Goal: Task Accomplishment & Management: Complete application form

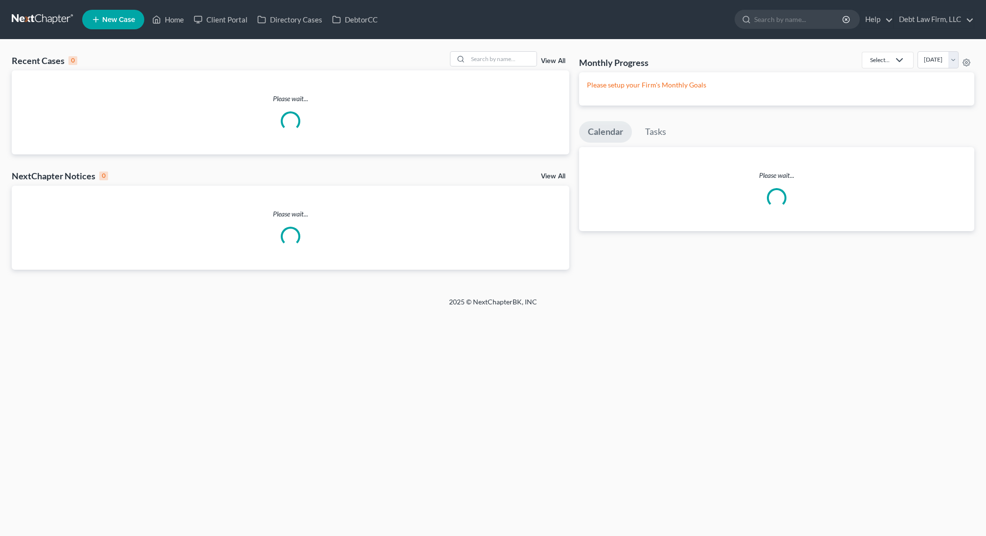
click at [120, 20] on span "New Case" at bounding box center [118, 19] width 33 height 7
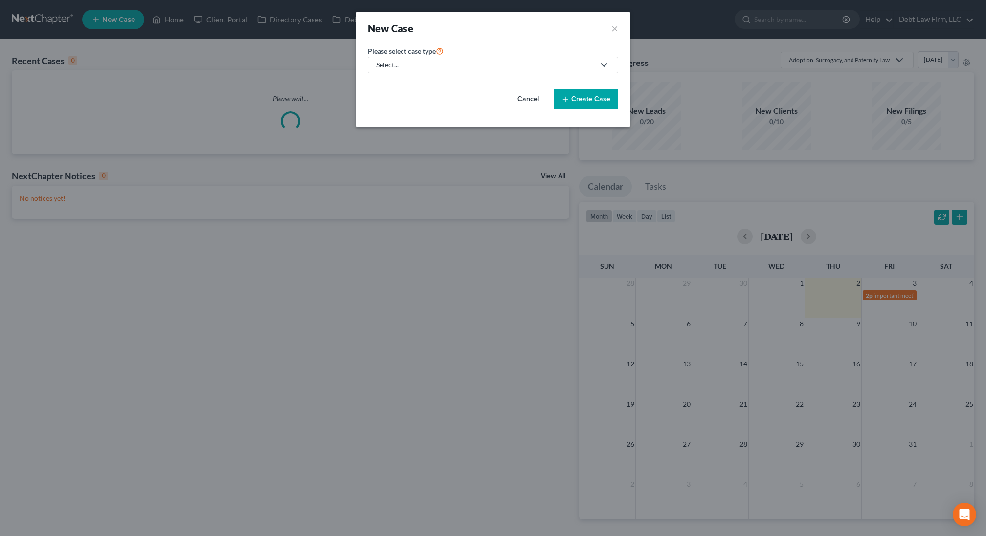
click at [458, 64] on div "Select..." at bounding box center [485, 65] width 218 height 10
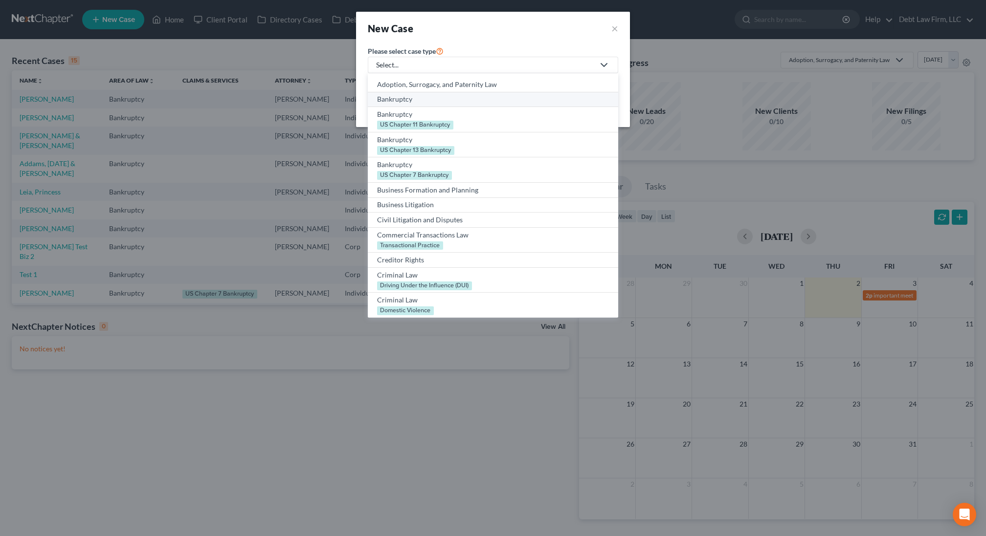
click at [425, 101] on div "Bankruptcy" at bounding box center [493, 99] width 232 height 10
select select "61"
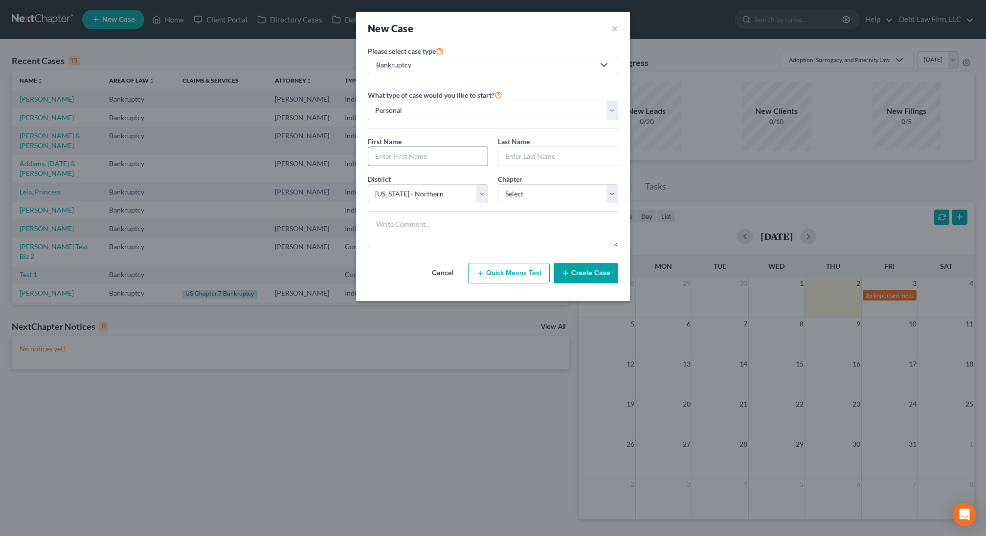
click at [435, 152] on input "text" at bounding box center [427, 156] width 119 height 19
type input "Gold"
type input "Fish"
click at [534, 194] on select "Select 7 11 12 13" at bounding box center [558, 194] width 120 height 20
select select "0"
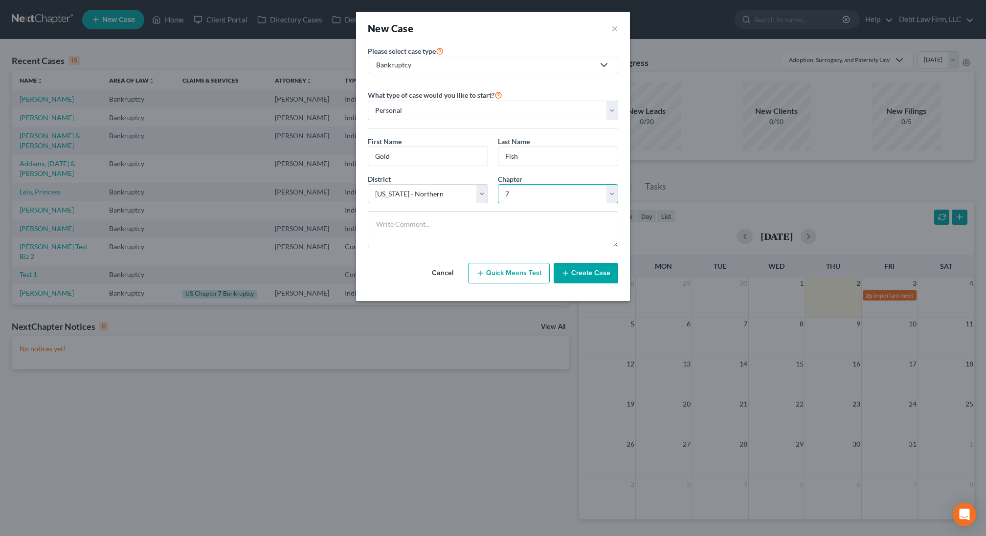
click at [498, 184] on select "Select 7 11 12 13" at bounding box center [558, 194] width 120 height 20
click at [581, 274] on button "Create Case" at bounding box center [586, 273] width 65 height 21
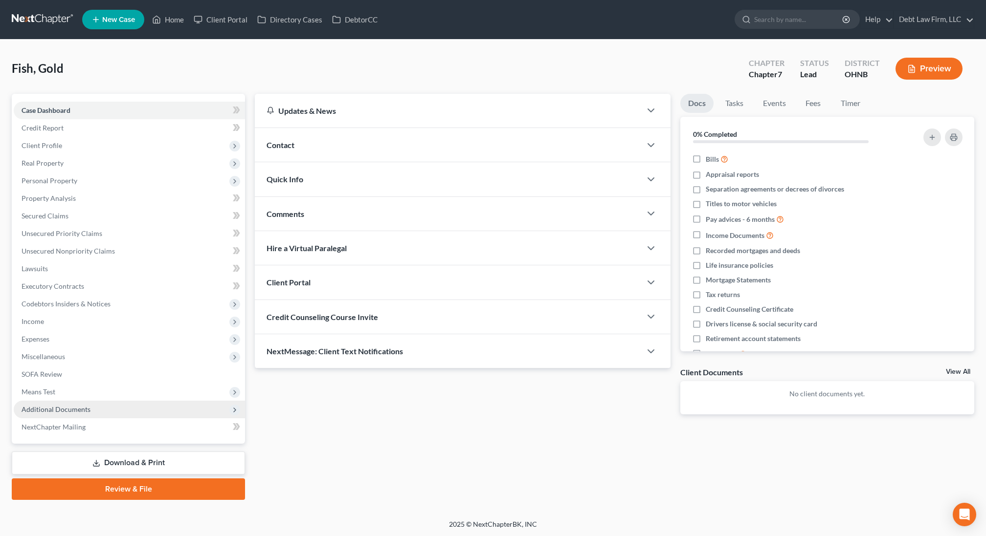
click at [69, 415] on span "Additional Documents" at bounding box center [129, 410] width 231 height 18
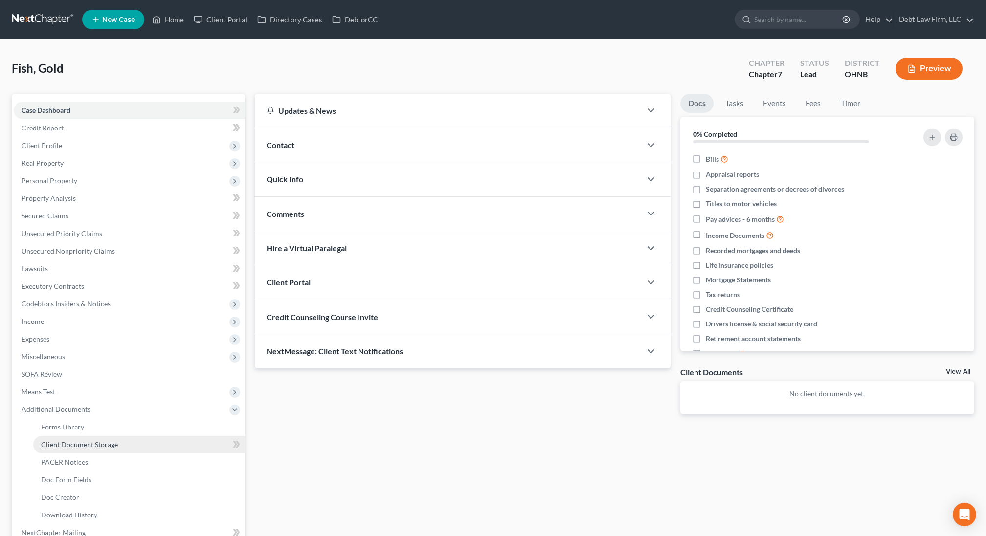
click at [74, 442] on span "Client Document Storage" at bounding box center [79, 445] width 77 height 8
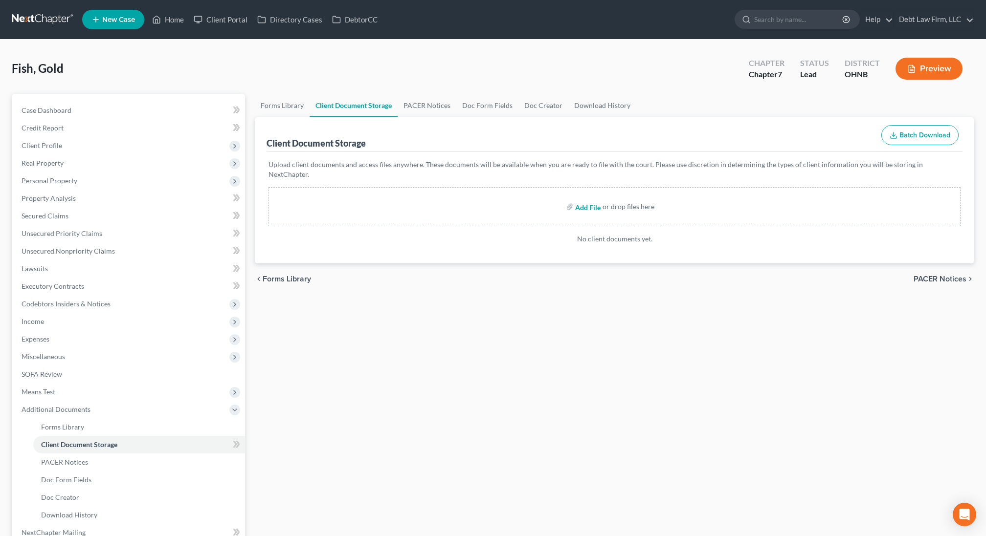
click at [590, 198] on input "file" at bounding box center [586, 207] width 23 height 18
type input "C:\fakepath\b207.pdf"
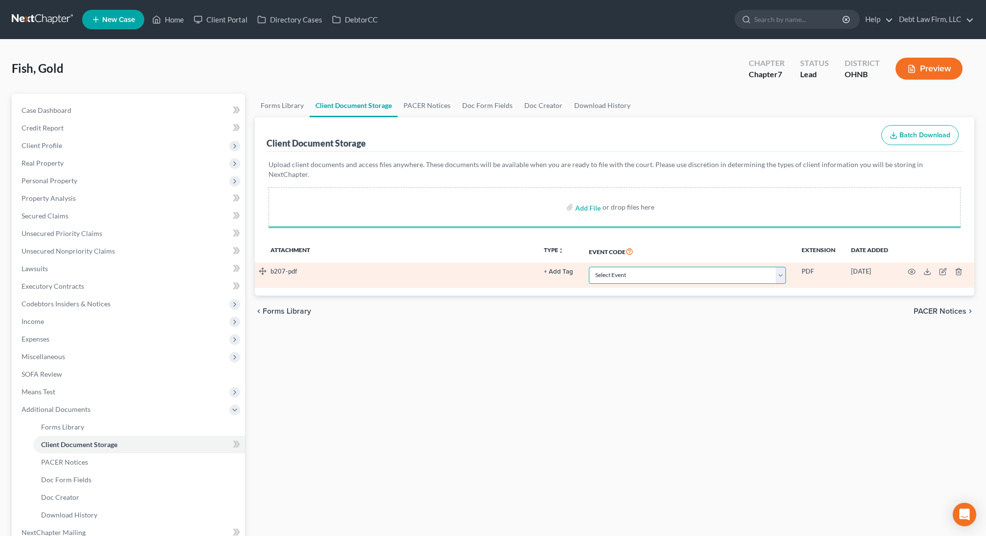
click at [673, 267] on select "Select Event 20 Largest Unsecured Creditors Amended List of Creditors (Fee) Ame…" at bounding box center [687, 275] width 197 height 17
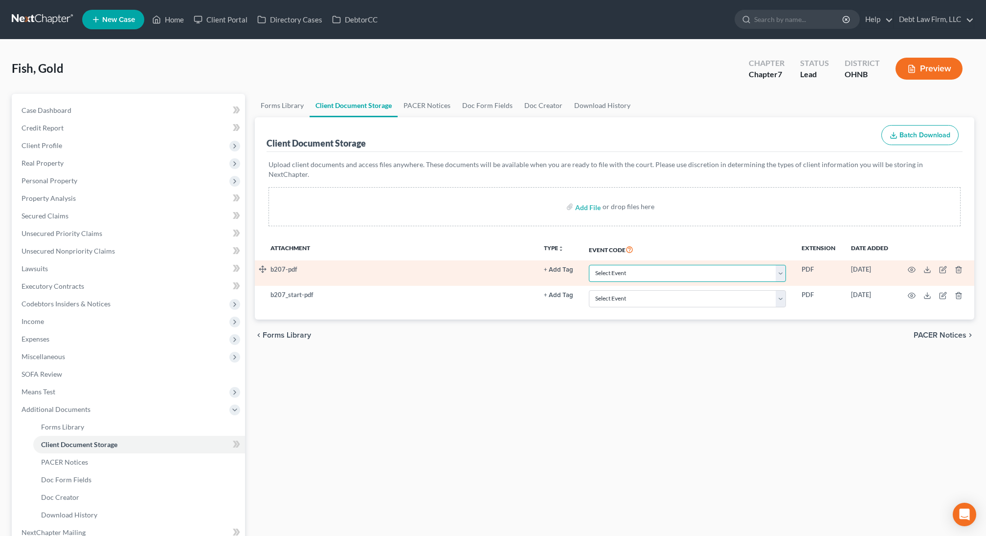
click at [647, 265] on select "Select Event 20 Largest Unsecured Creditors Amended List of Creditors (Fee) Ame…" at bounding box center [687, 273] width 197 height 17
select select "5"
click at [590, 265] on select "Select Event 20 Largest Unsecured Creditors Amended List of Creditors (Fee) Ame…" at bounding box center [687, 273] width 197 height 17
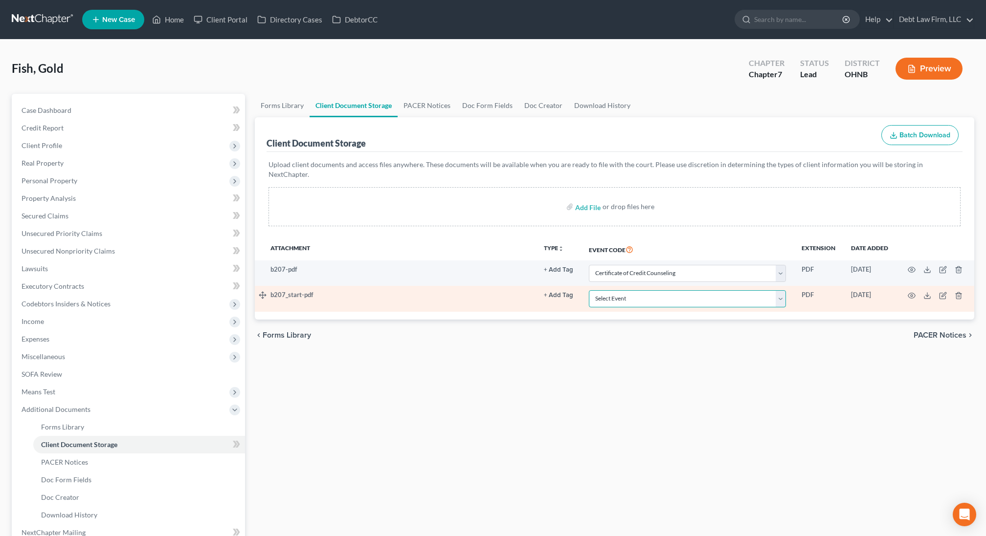
click at [629, 290] on select "Select Event 20 Largest Unsecured Creditors Amended List of Creditors (Fee) Ame…" at bounding box center [687, 298] width 197 height 17
select select "5"
click at [590, 290] on select "Select Event 20 Largest Unsecured Creditors Amended List of Creditors (Fee) Ame…" at bounding box center [687, 298] width 197 height 17
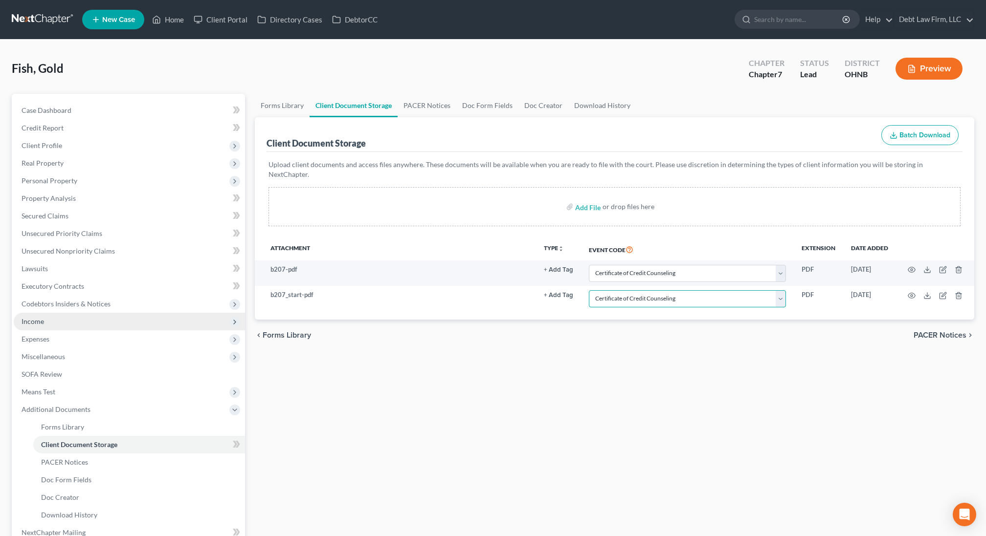
scroll to position [6, 0]
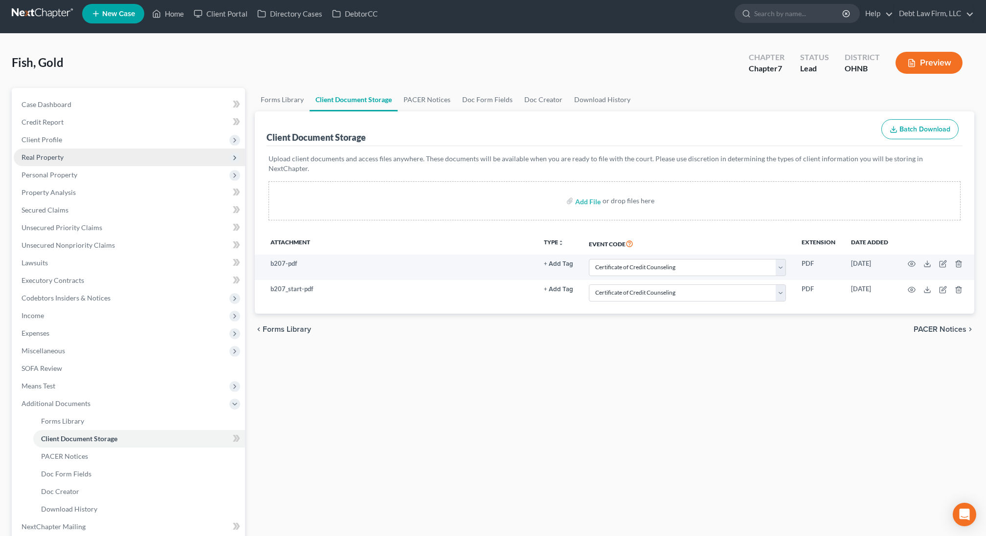
click at [97, 159] on span "Real Property" at bounding box center [129, 158] width 231 height 18
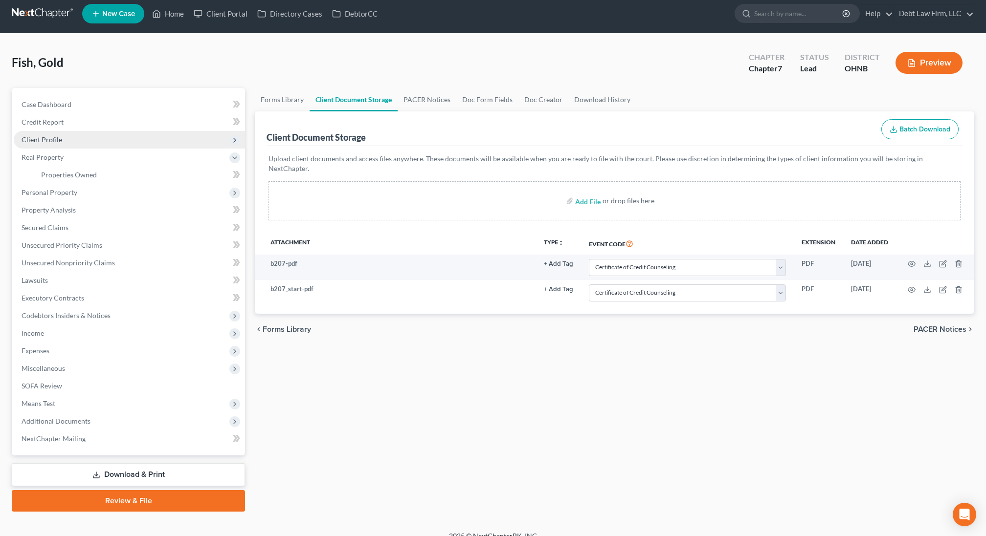
click at [86, 145] on span "Client Profile" at bounding box center [129, 140] width 231 height 18
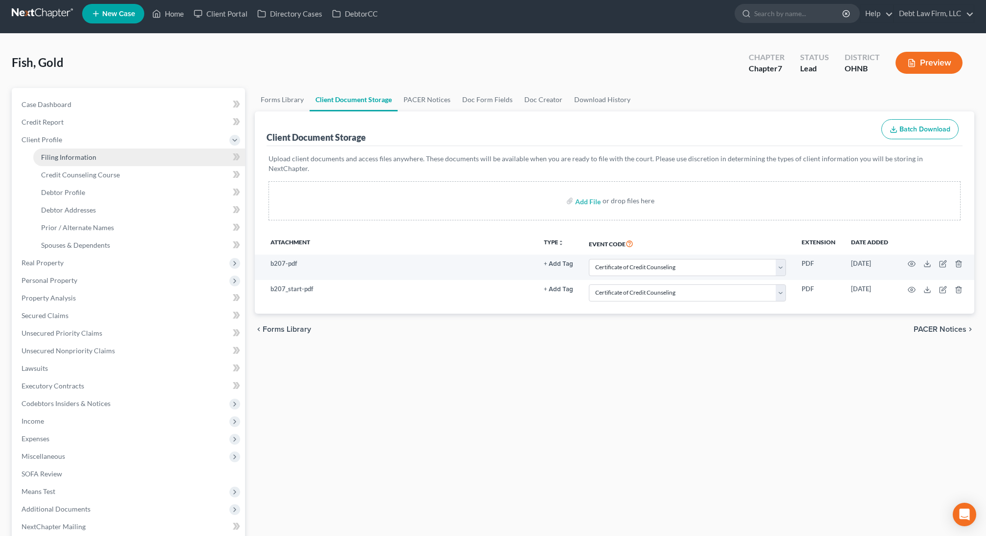
click at [84, 156] on span "Filing Information" at bounding box center [68, 157] width 55 height 8
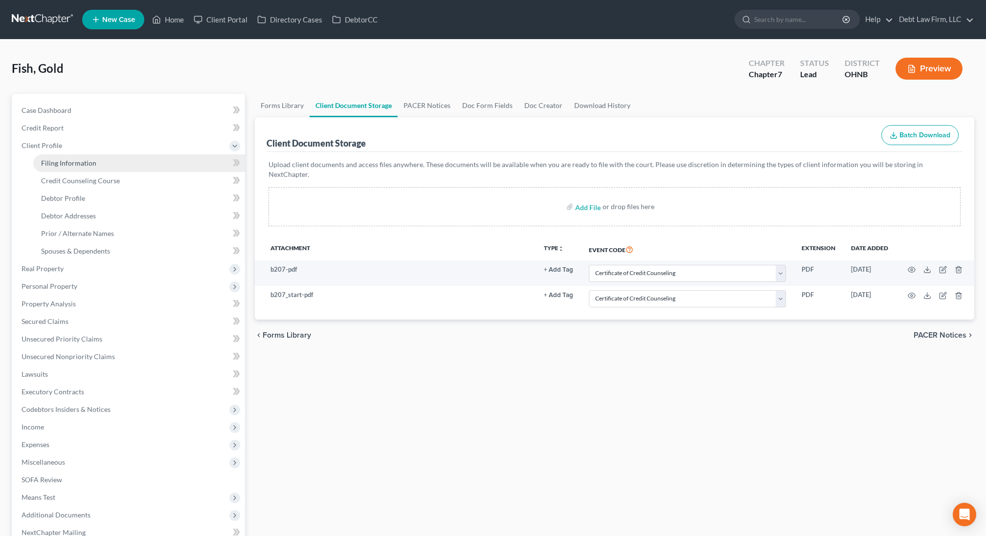
select select "1"
select select "0"
select select "61"
select select "4"
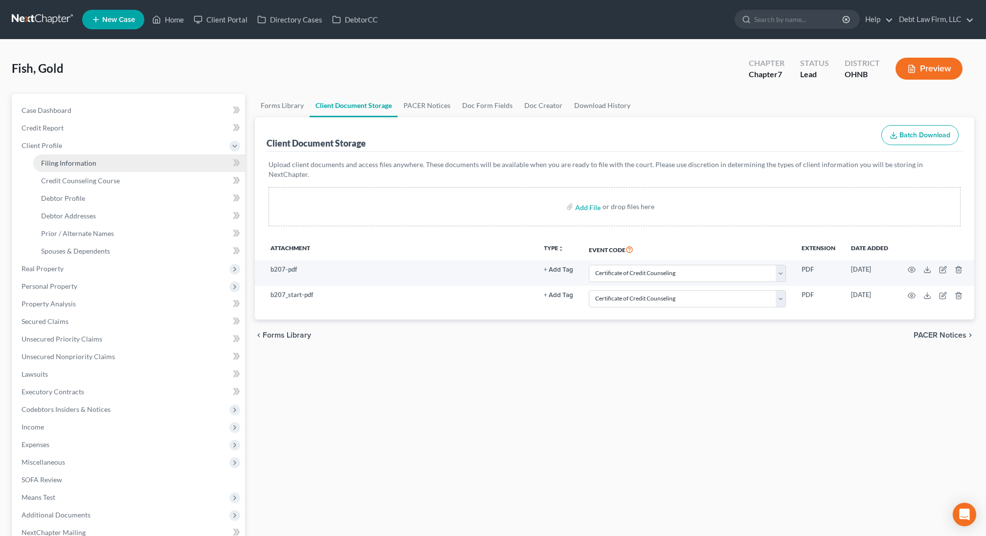
select select "1"
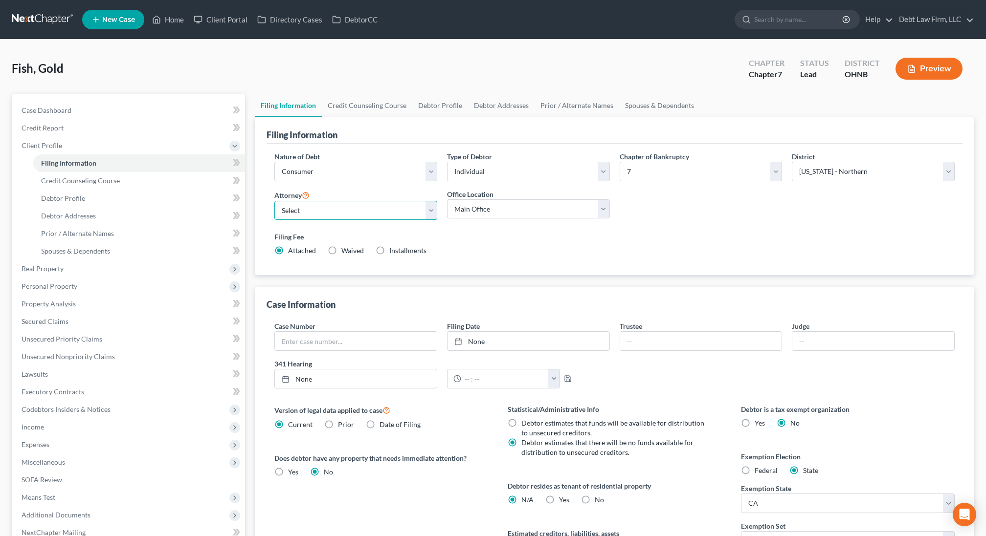
click at [397, 213] on select "Select Atticus [PERSON_NAME] - OHNB Atticus [PERSON_NAME] - UTB Atticus [PERSON…" at bounding box center [355, 211] width 163 height 20
select select "0"
click at [274, 201] on select "Select Atticus [PERSON_NAME] - OHNB Atticus [PERSON_NAME] - UTB Atticus [PERSON…" at bounding box center [355, 211] width 163 height 20
click at [118, 183] on link "Credit Counseling Course" at bounding box center [139, 181] width 212 height 18
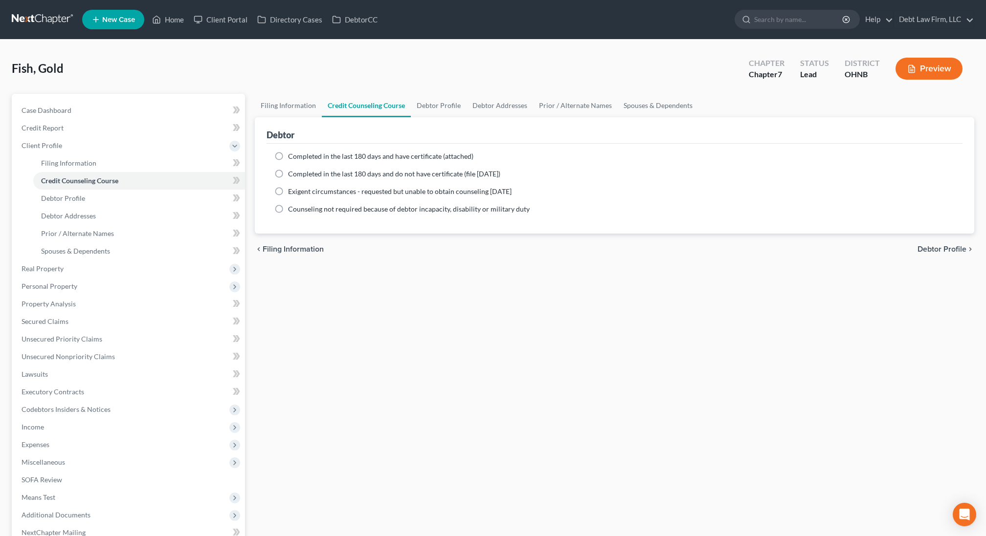
click at [304, 169] on label "Completed in the last 180 days and do not have certificate (file [DATE])" at bounding box center [394, 174] width 212 height 10
click at [298, 169] on input "Completed in the last 180 days and do not have certificate (file [DATE])" at bounding box center [295, 172] width 6 height 6
radio input "true"
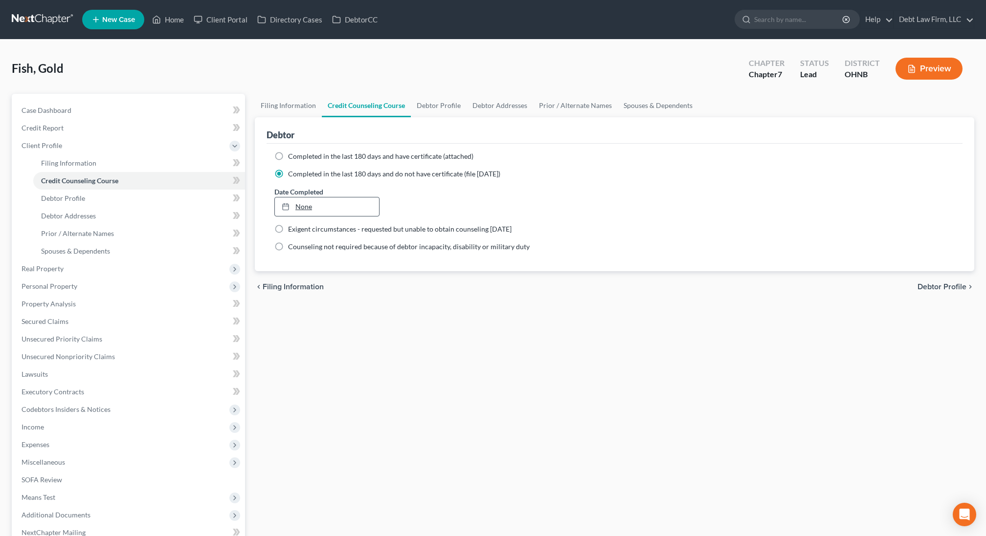
type input "[DATE]"
click at [302, 209] on link "None" at bounding box center [327, 207] width 104 height 19
click at [100, 201] on link "Debtor Profile" at bounding box center [139, 199] width 212 height 18
select select "0"
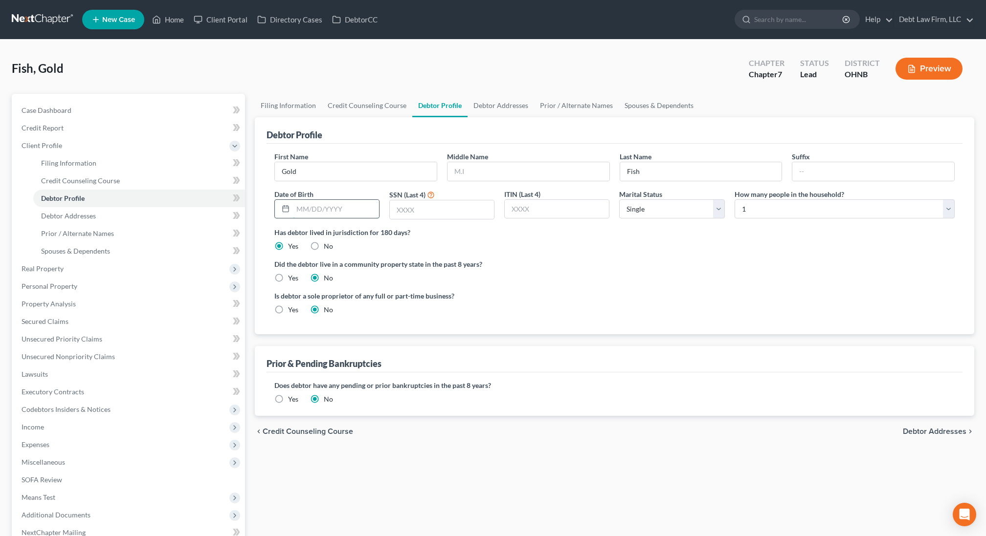
click at [327, 205] on input "text" at bounding box center [336, 209] width 86 height 19
click at [425, 210] on input "text" at bounding box center [442, 210] width 104 height 19
click at [346, 203] on input "[DATE]" at bounding box center [336, 209] width 86 height 19
type input "[DATE]"
click at [447, 205] on input "text" at bounding box center [442, 210] width 104 height 19
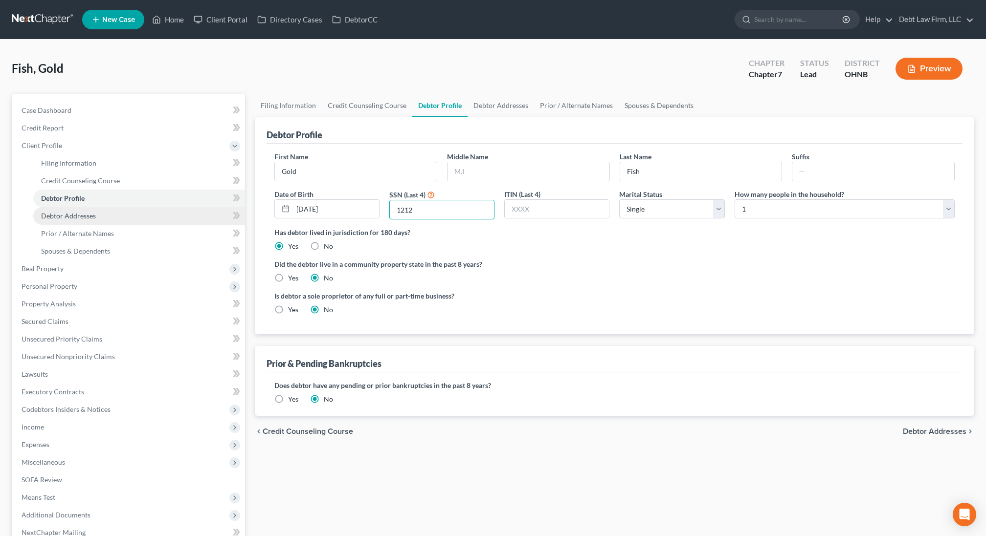
type input "1212"
click at [108, 211] on link "Debtor Addresses" at bounding box center [139, 216] width 212 height 18
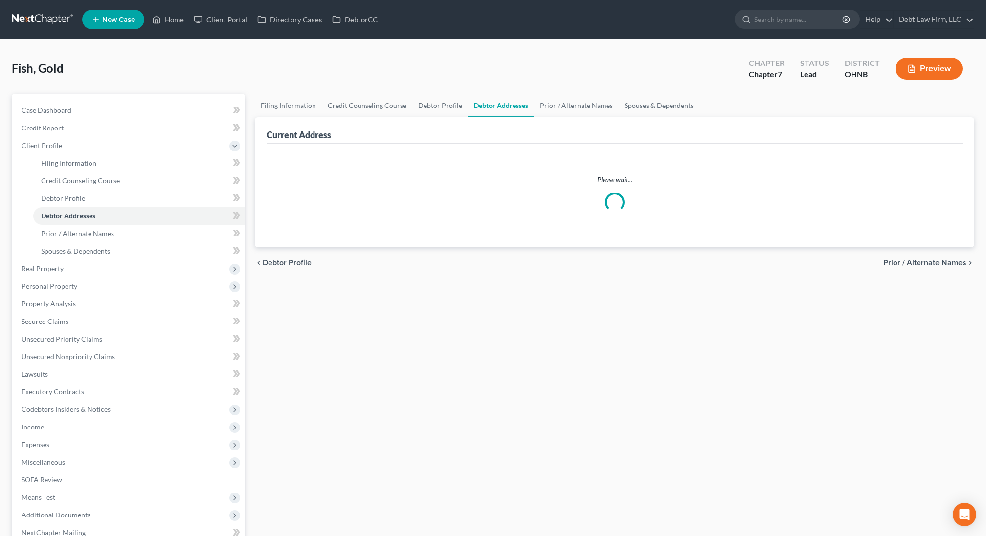
select select "0"
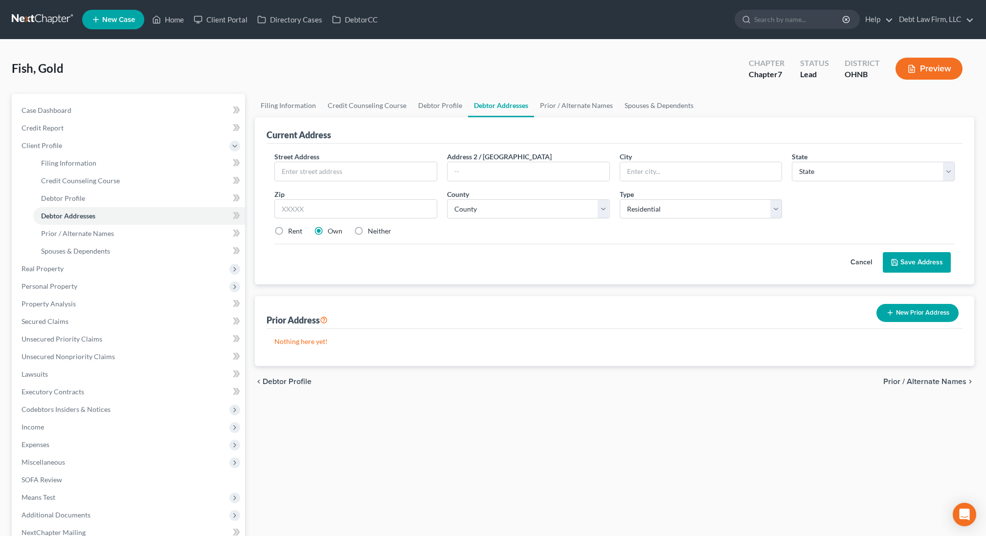
click at [335, 160] on div "Street Address *" at bounding box center [355, 167] width 173 height 30
click at [334, 172] on input "text" at bounding box center [356, 171] width 162 height 19
type input "[STREET_ADDRESS]"
click at [349, 214] on input "text" at bounding box center [355, 210] width 163 height 20
click at [316, 210] on input "text" at bounding box center [355, 210] width 163 height 20
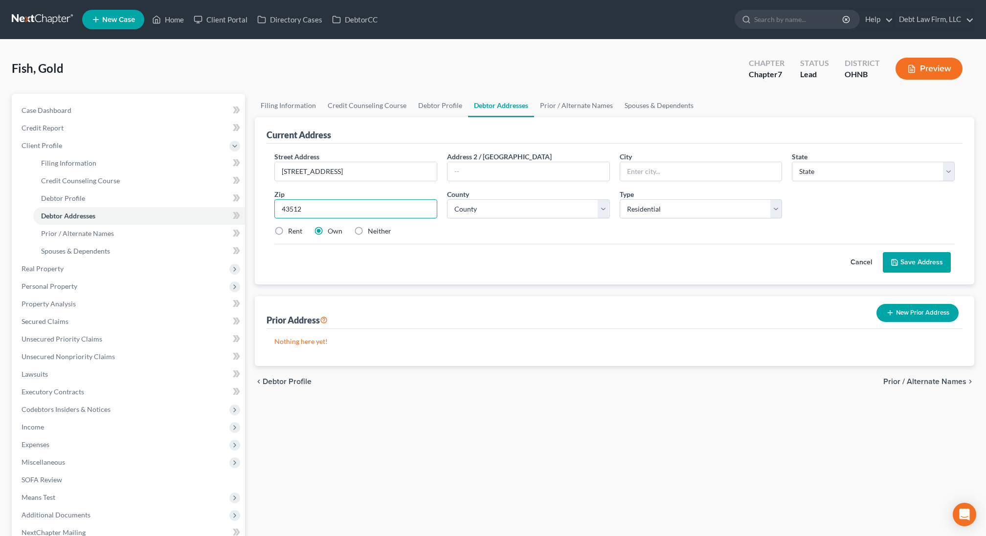
type input "43512"
type input "Defiance"
select select "36"
click at [473, 228] on div "Rent Own Neither" at bounding box center [614, 231] width 690 height 10
click at [477, 211] on select "County" at bounding box center [528, 210] width 163 height 20
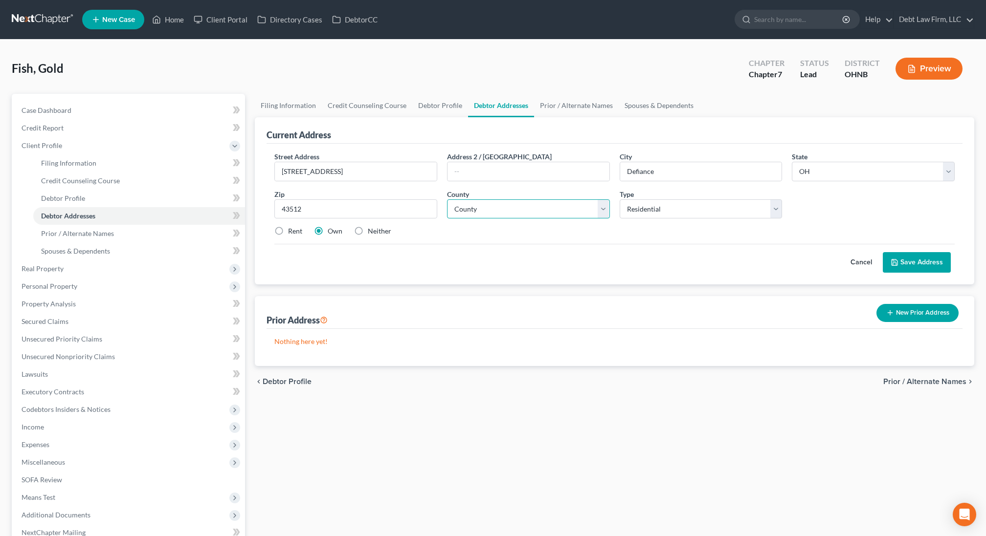
select select "19"
click at [447, 200] on select "County [GEOGRAPHIC_DATA] [GEOGRAPHIC_DATA] [GEOGRAPHIC_DATA] [GEOGRAPHIC_DATA] …" at bounding box center [528, 210] width 163 height 20
click at [893, 259] on icon at bounding box center [895, 263] width 8 height 8
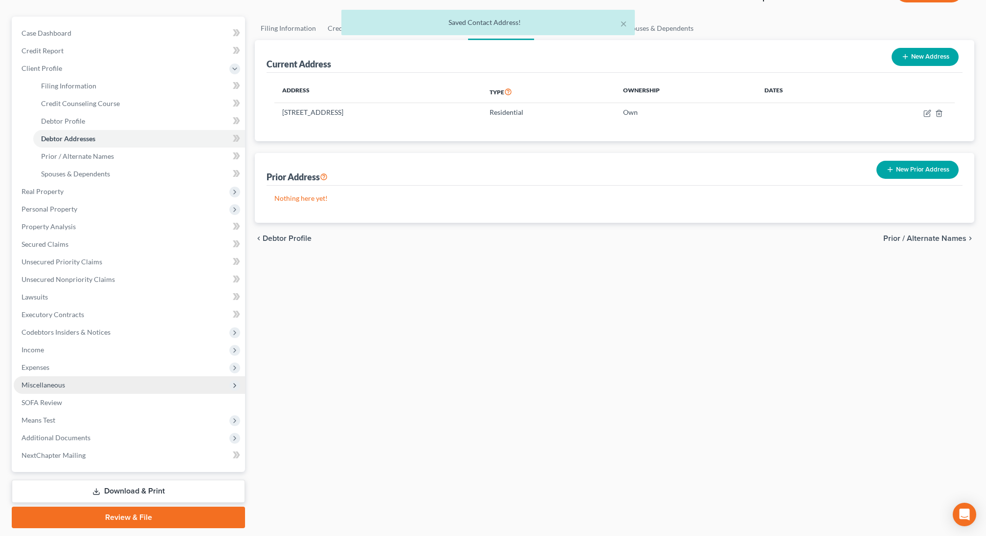
scroll to position [105, 0]
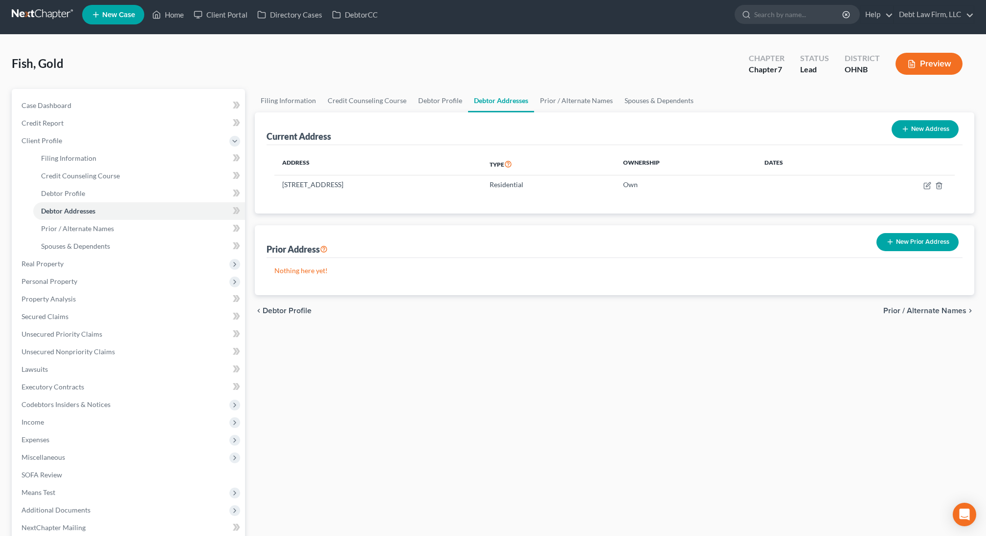
scroll to position [105, 0]
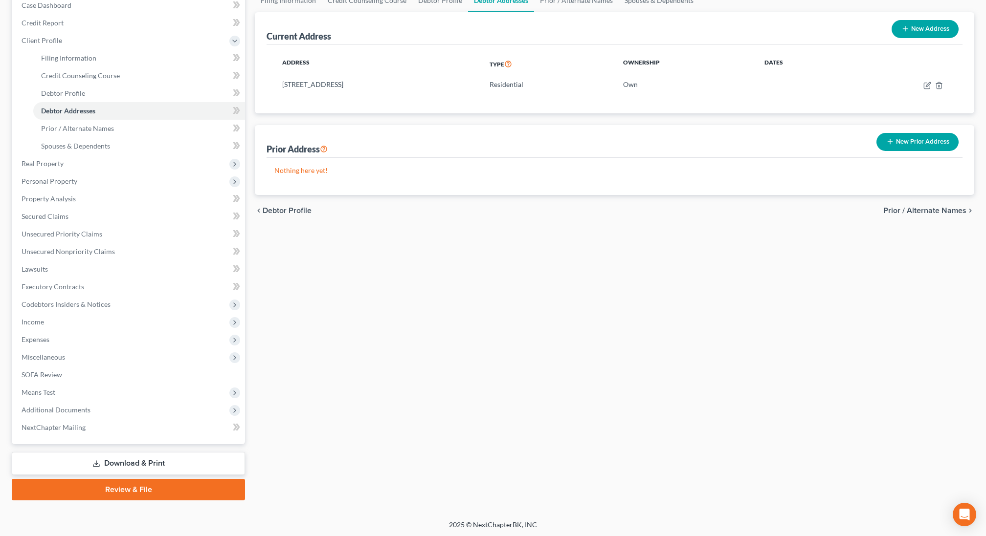
click at [83, 487] on link "Review & File" at bounding box center [128, 490] width 233 height 22
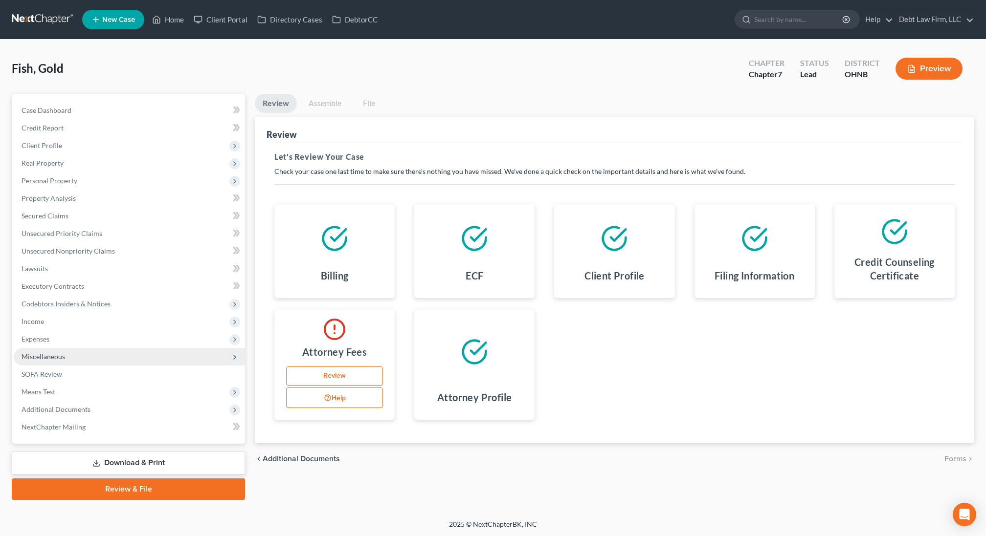
click at [87, 361] on span "Miscellaneous" at bounding box center [129, 357] width 231 height 18
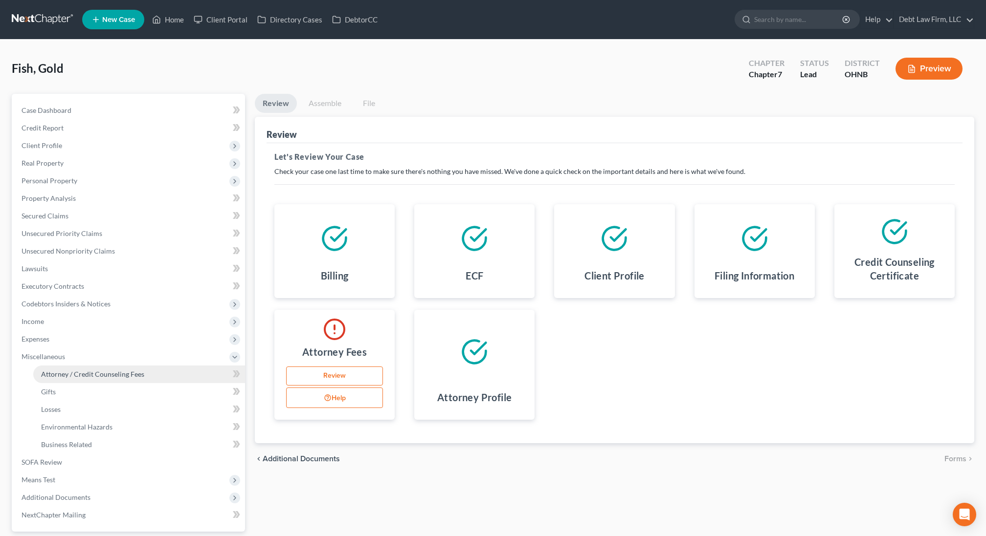
click at [85, 372] on span "Attorney / Credit Counseling Fees" at bounding box center [92, 374] width 103 height 8
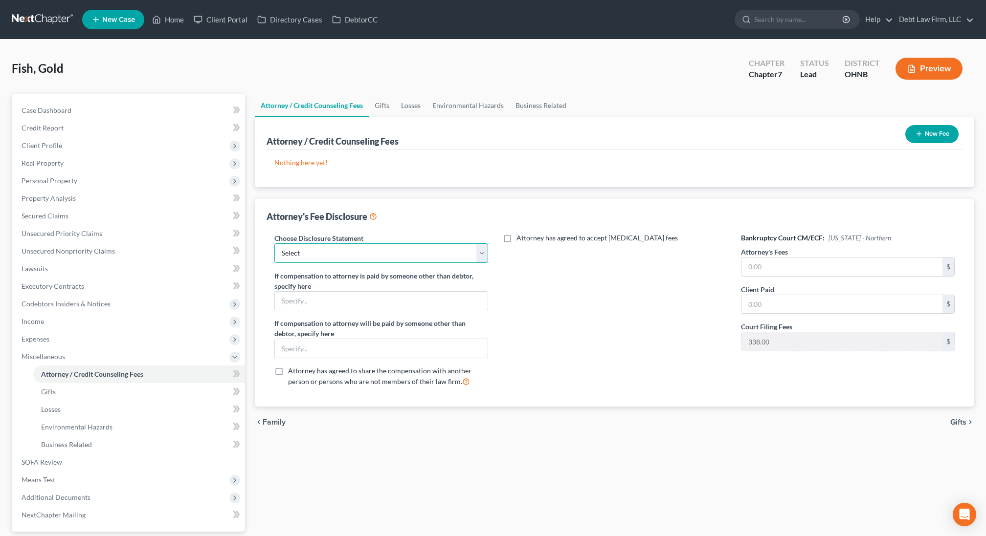
click at [359, 254] on select "Select chapter 13- ALB Chapter 7 ALMB- Chapter 7 Basic Chapter 7 Chapter 7 Disc…" at bounding box center [381, 254] width 214 height 20
select select "1"
click at [274, 244] on select "Select chapter 13- ALB Chapter 7 ALMB- Chapter 7 Basic Chapter 7 Chapter 7 Disc…" at bounding box center [381, 254] width 214 height 20
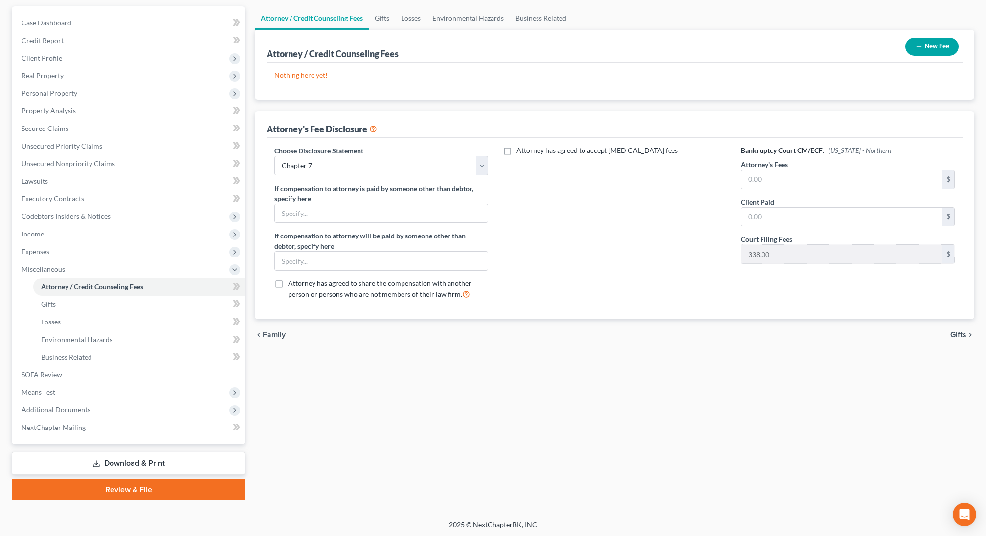
click at [125, 487] on link "Review & File" at bounding box center [128, 490] width 233 height 22
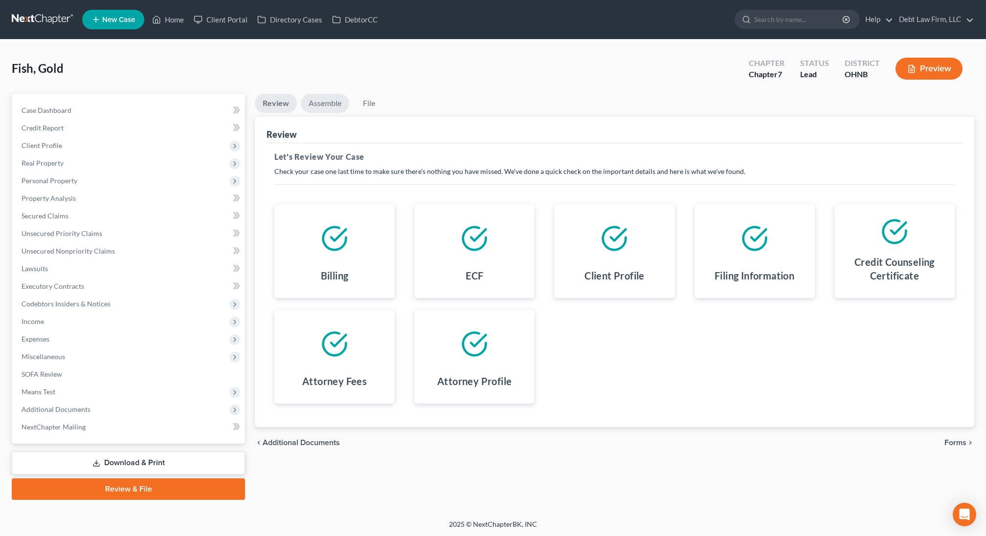
click at [328, 104] on link "Assemble" at bounding box center [325, 103] width 48 height 19
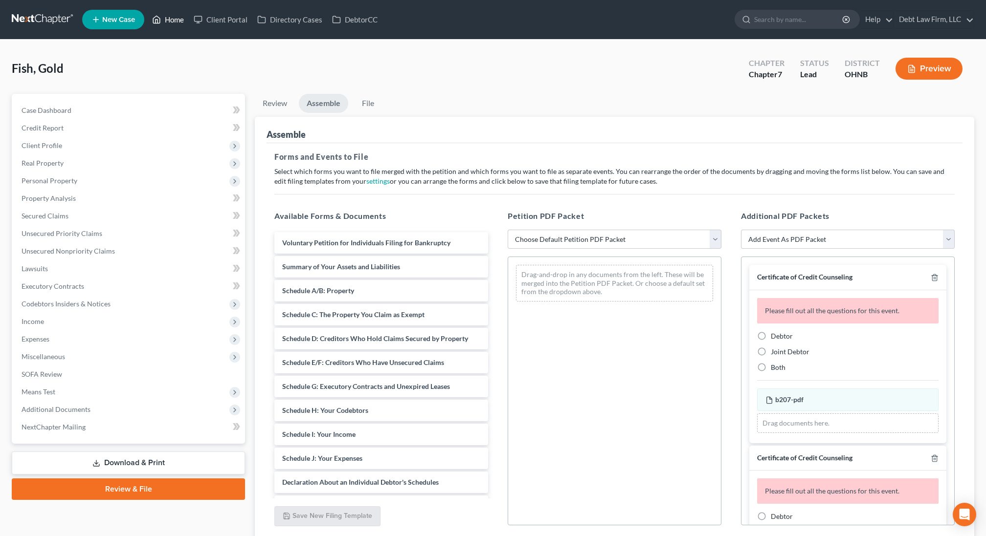
click at [168, 20] on link "Home" at bounding box center [168, 20] width 42 height 18
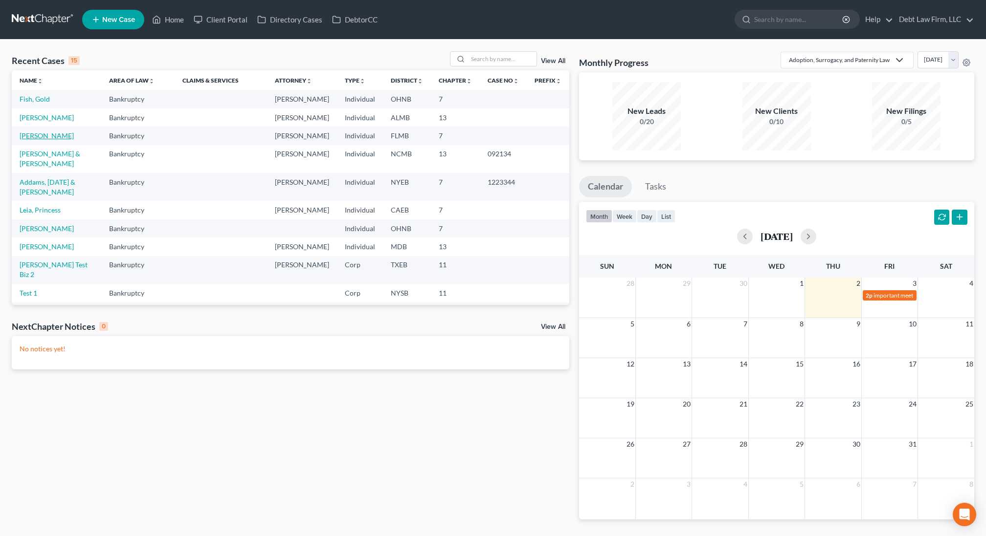
click at [39, 140] on link "[PERSON_NAME]" at bounding box center [47, 136] width 54 height 8
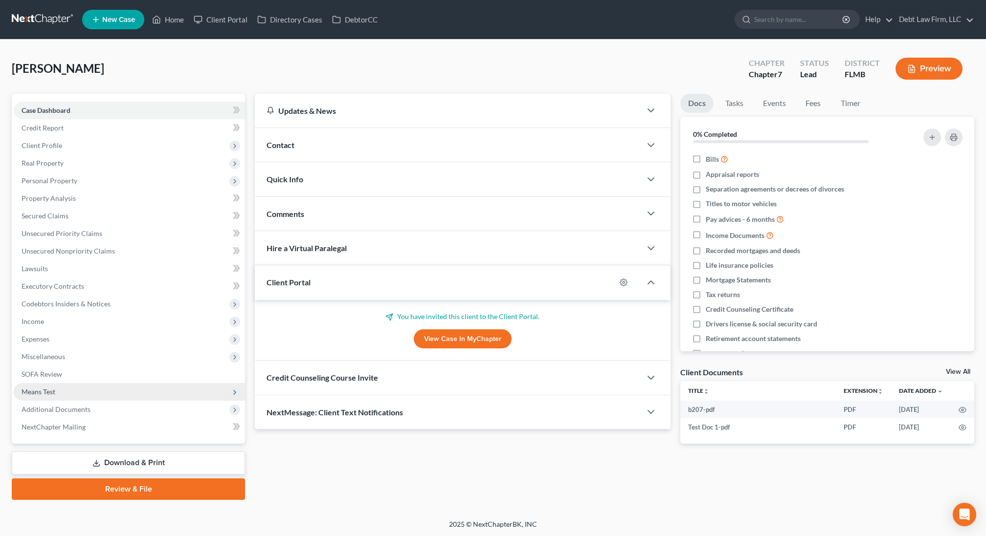
click at [79, 400] on span "Means Test" at bounding box center [129, 392] width 231 height 18
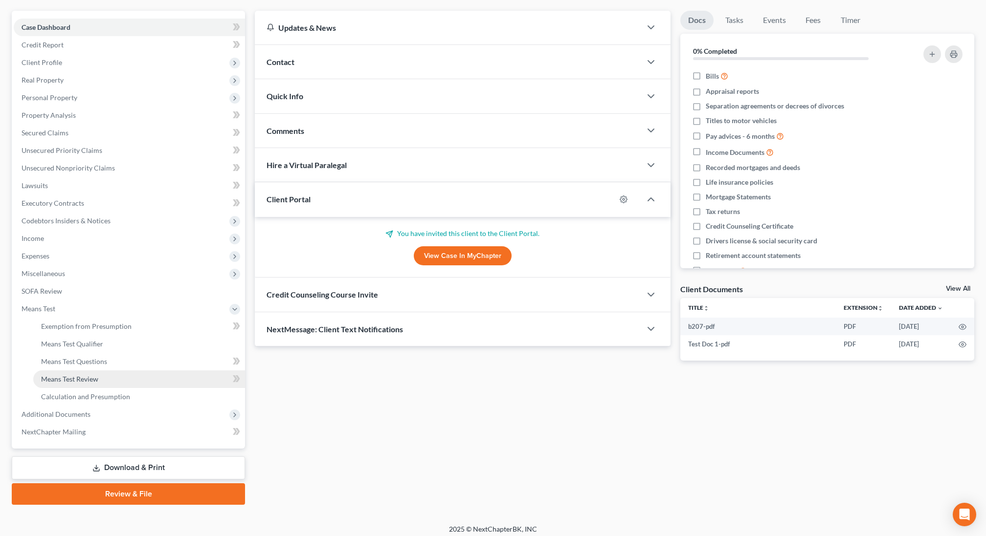
scroll to position [82, 0]
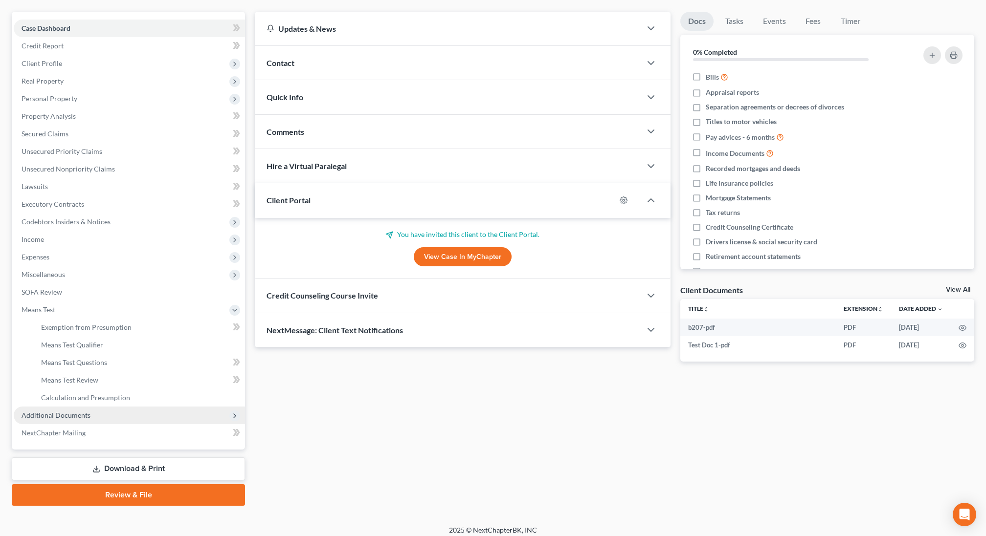
click at [80, 409] on span "Additional Documents" at bounding box center [129, 416] width 231 height 18
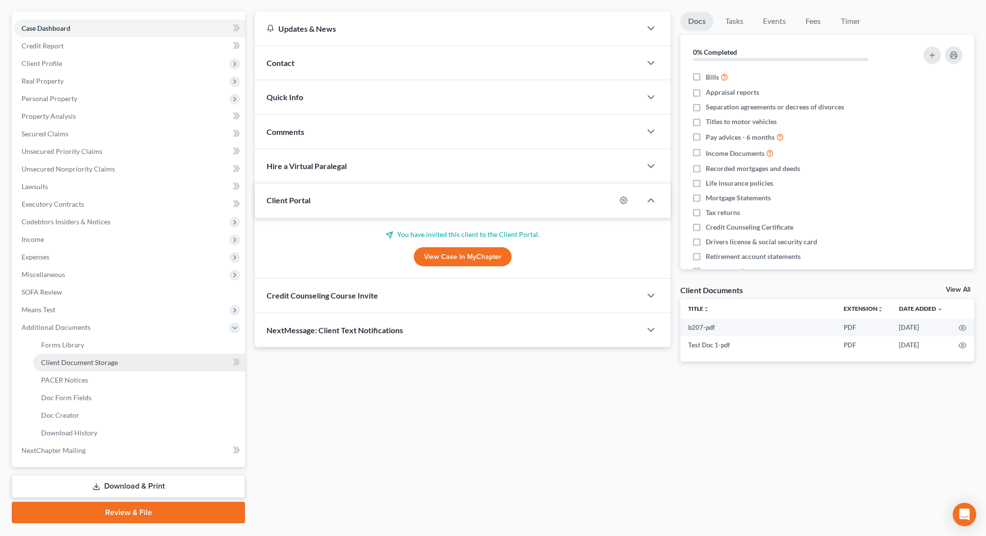
click at [137, 359] on link "Client Document Storage" at bounding box center [139, 363] width 212 height 18
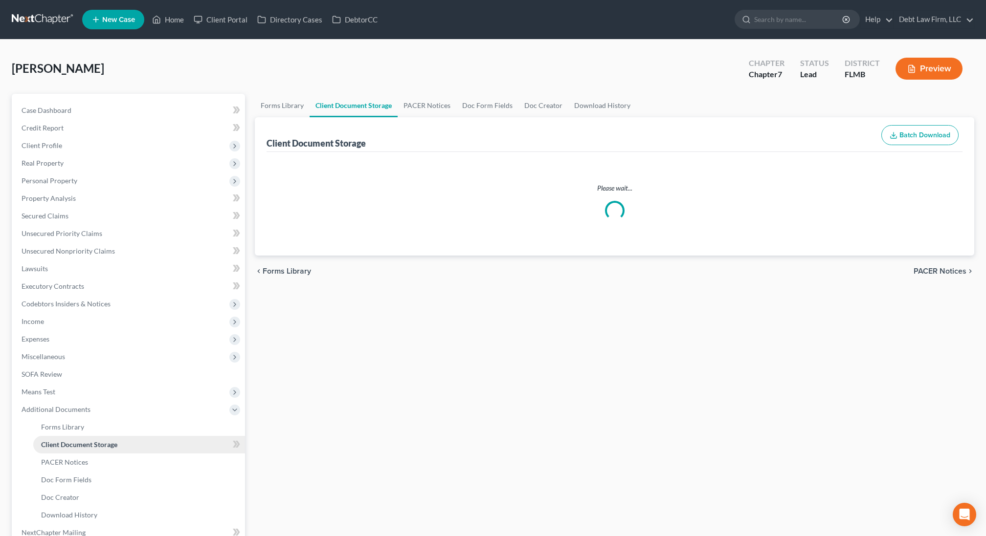
select select "9"
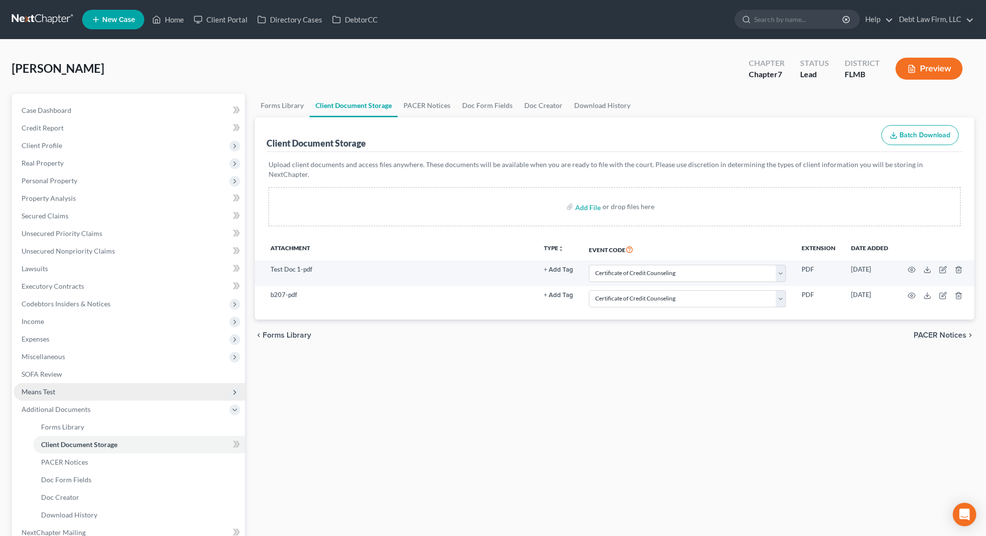
scroll to position [105, 0]
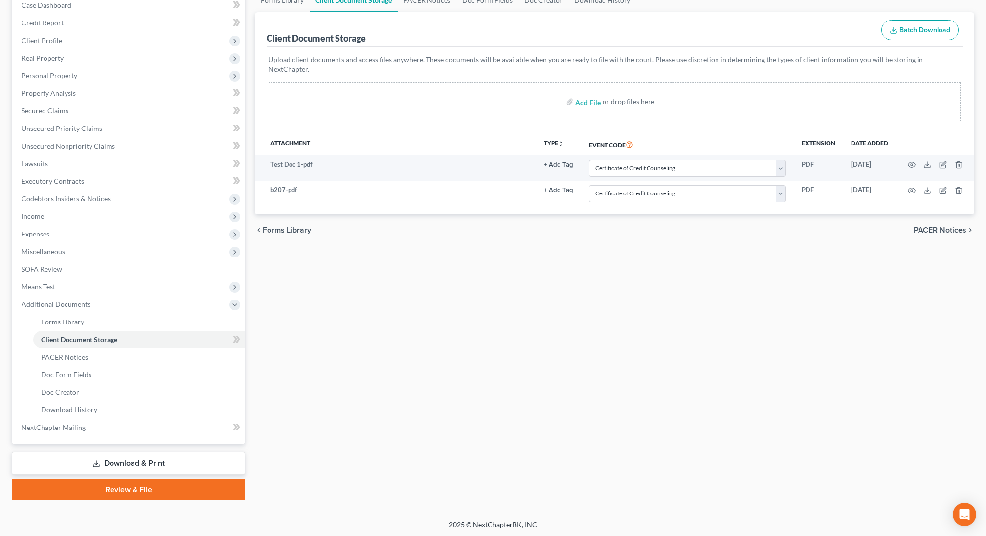
click at [96, 493] on link "Review & File" at bounding box center [128, 490] width 233 height 22
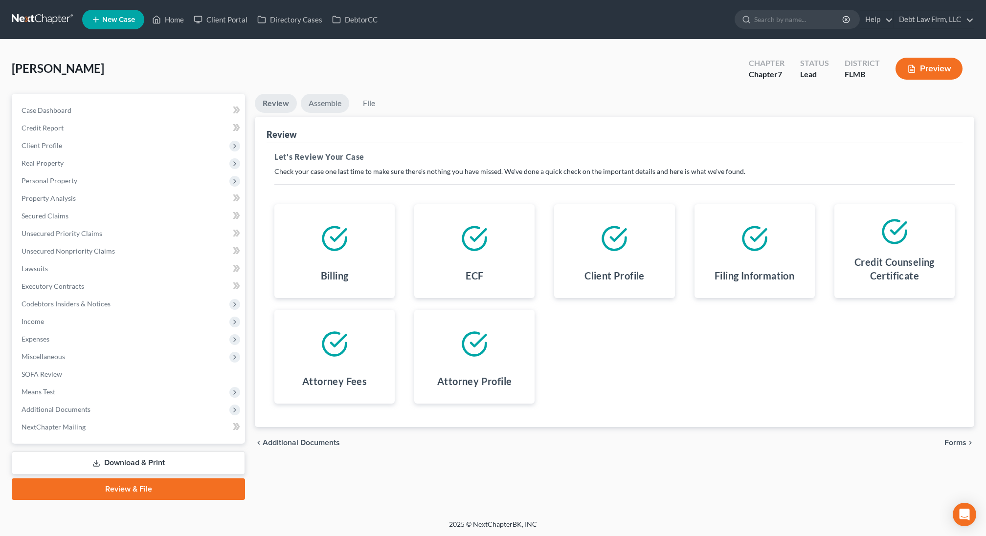
click at [330, 102] on link "Assemble" at bounding box center [325, 103] width 48 height 19
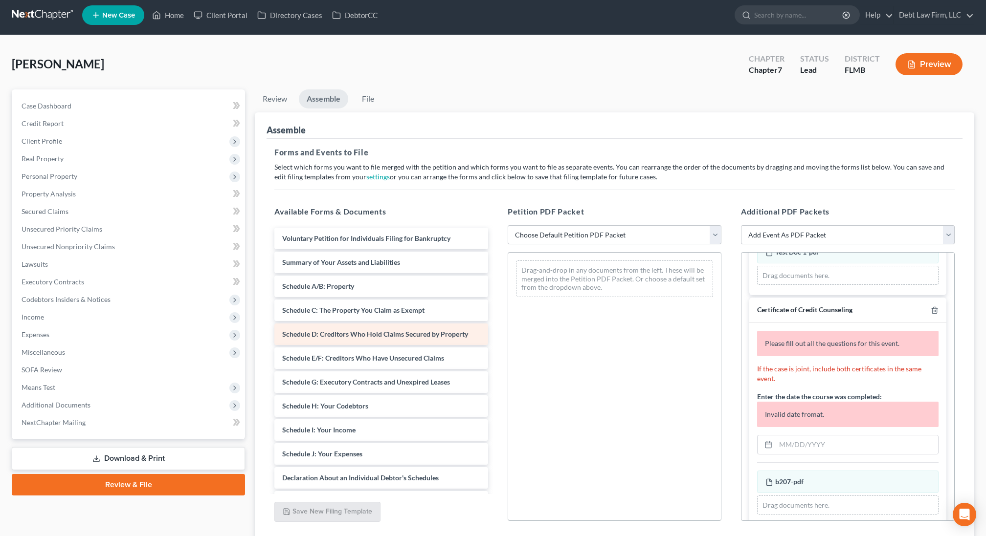
scroll to position [0, 0]
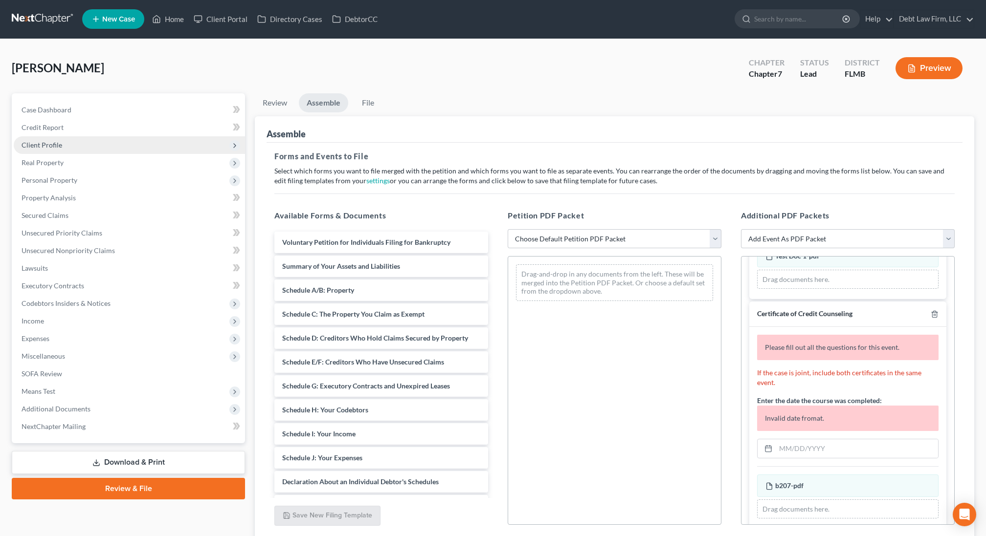
click at [32, 145] on span "Client Profile" at bounding box center [42, 145] width 41 height 8
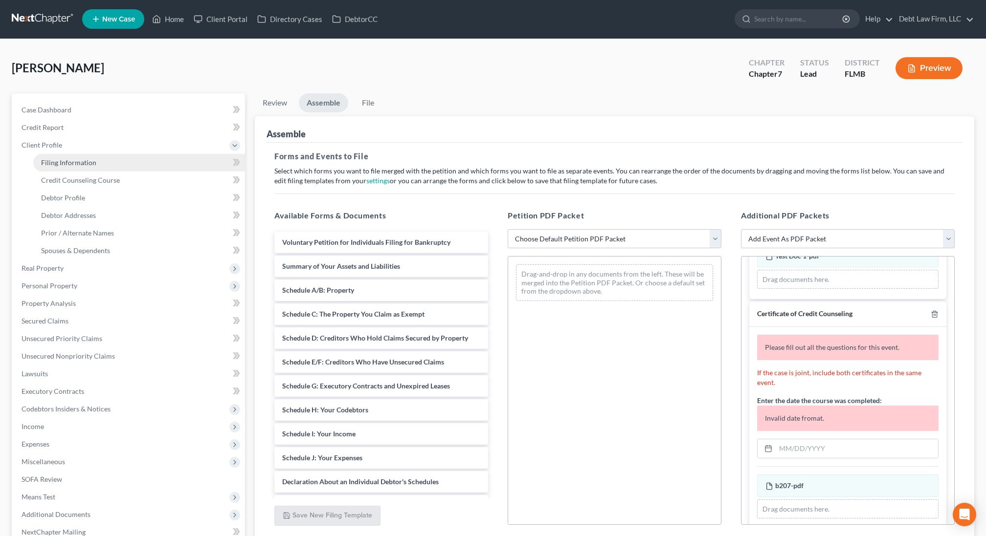
click at [67, 161] on span "Filing Information" at bounding box center [68, 162] width 55 height 8
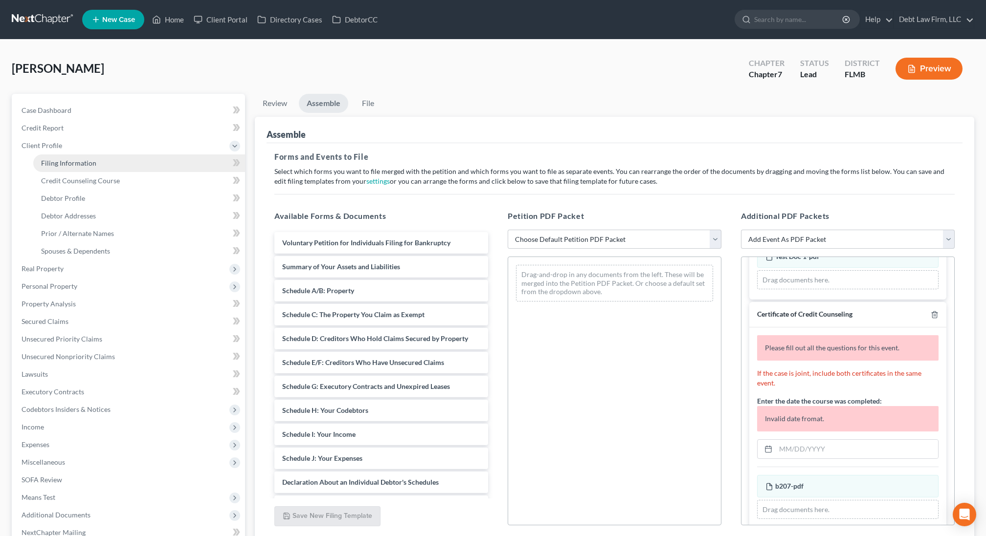
select select "1"
select select "0"
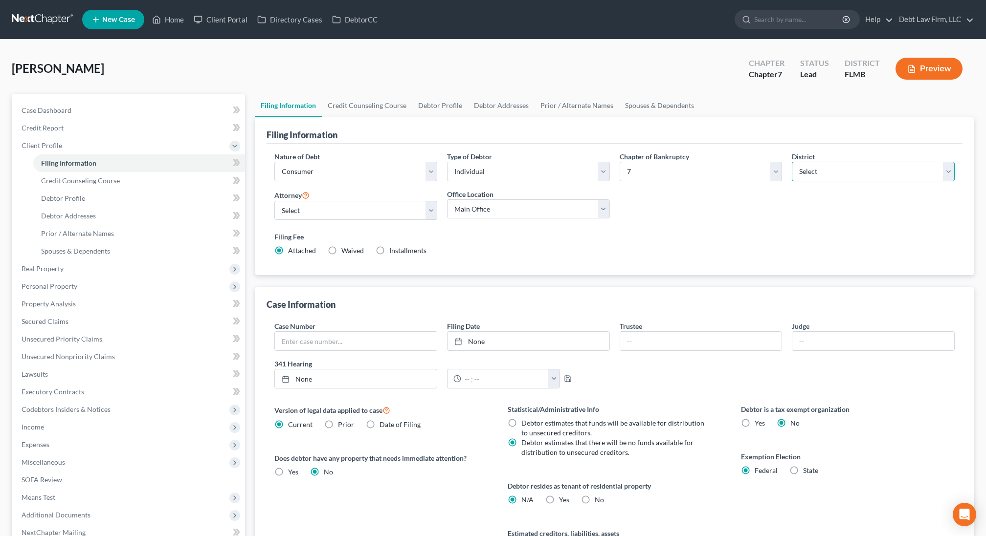
click at [806, 166] on select "Select Alabama - Middle Alabama - Northern Alabama - Southern Alaska Arizona Ar…" at bounding box center [873, 172] width 163 height 20
select select "42"
click at [792, 162] on select "Select Alabama - Middle Alabama - Northern Alabama - Southern Alaska Arizona Ar…" at bounding box center [873, 172] width 163 height 20
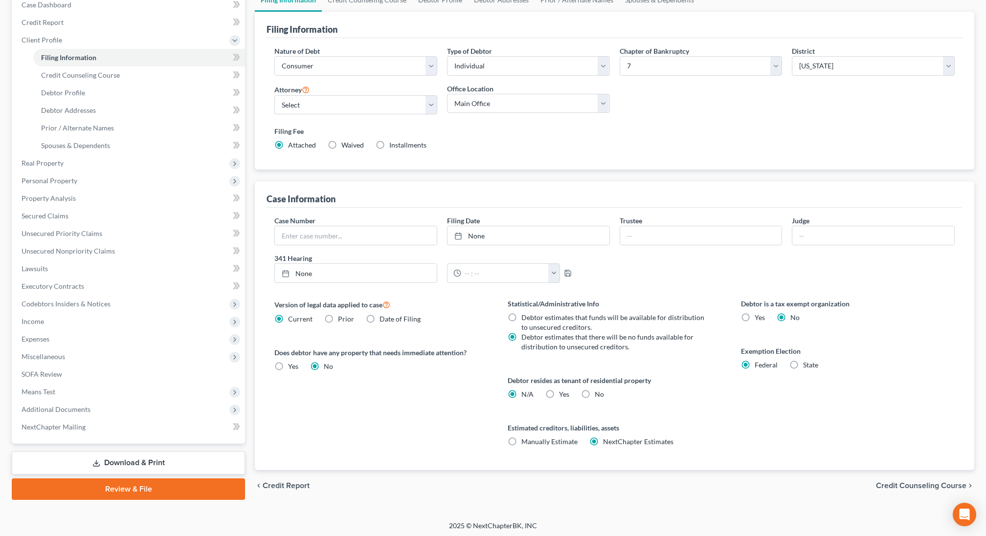
click at [89, 488] on link "Review & File" at bounding box center [128, 490] width 233 height 22
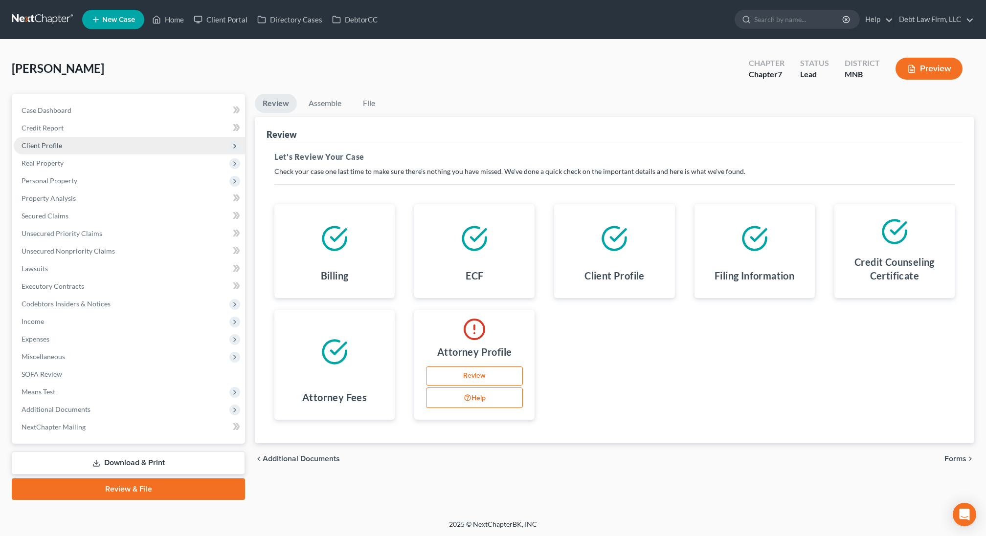
click at [94, 142] on span "Client Profile" at bounding box center [129, 146] width 231 height 18
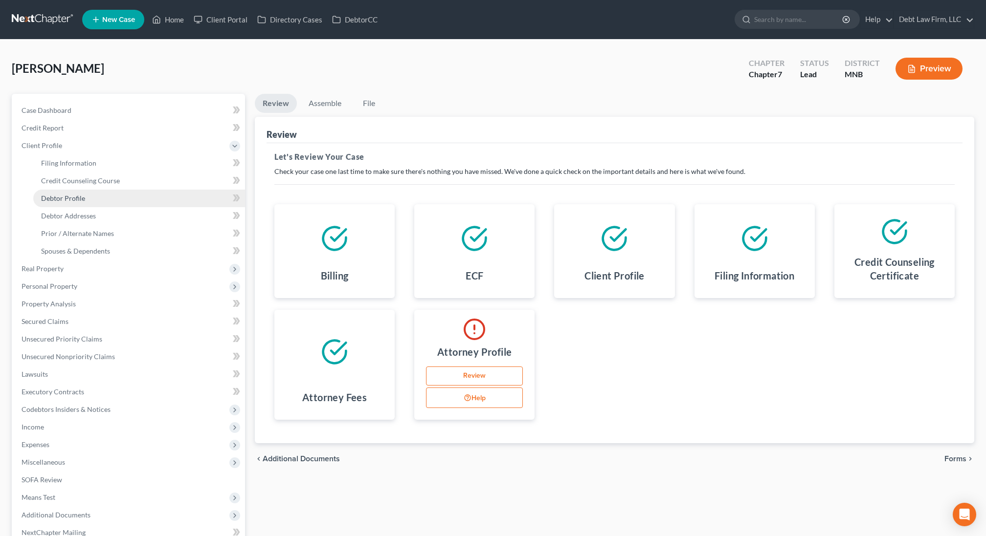
click at [74, 205] on link "Debtor Profile" at bounding box center [139, 199] width 212 height 18
select select "0"
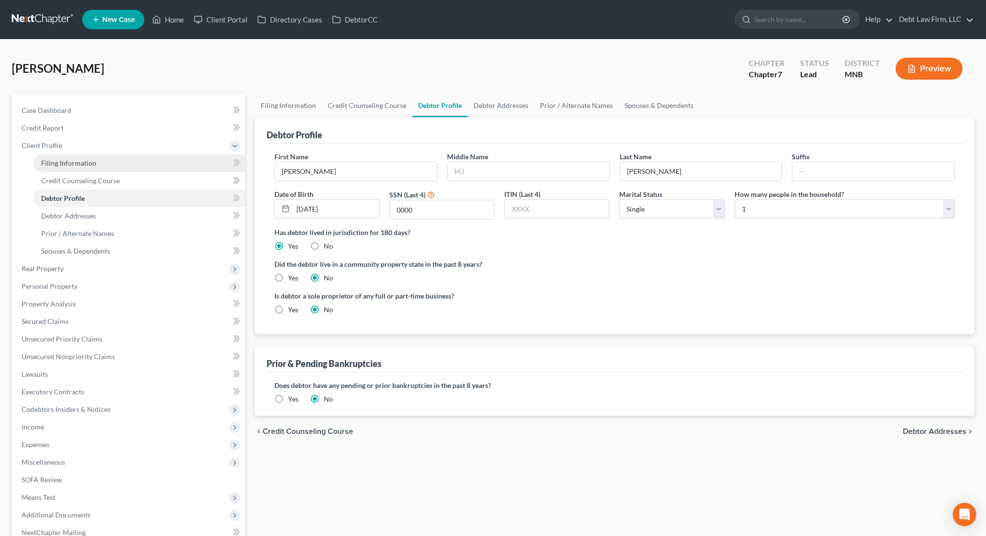
click at [82, 167] on link "Filing Information" at bounding box center [139, 164] width 212 height 18
select select "1"
select select "0"
select select "42"
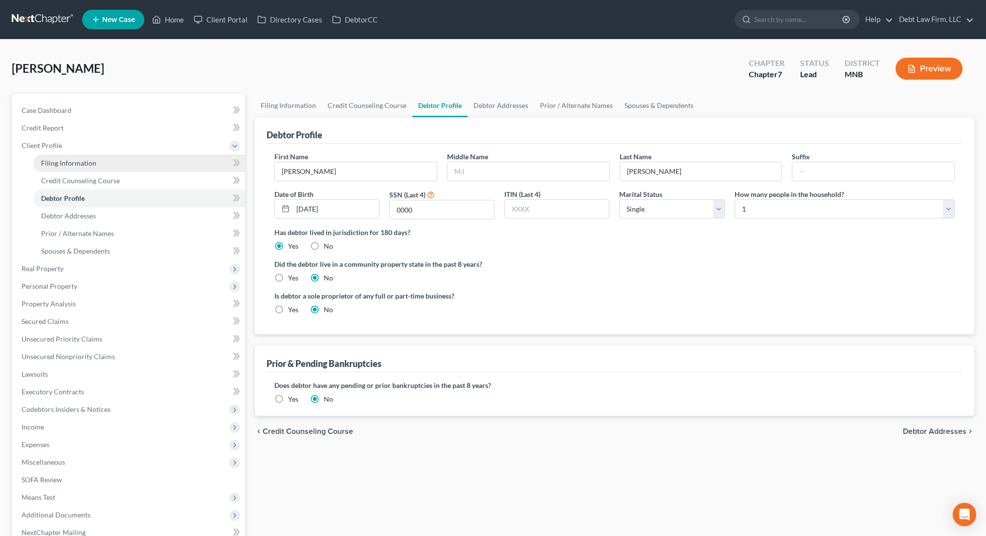
select select "13"
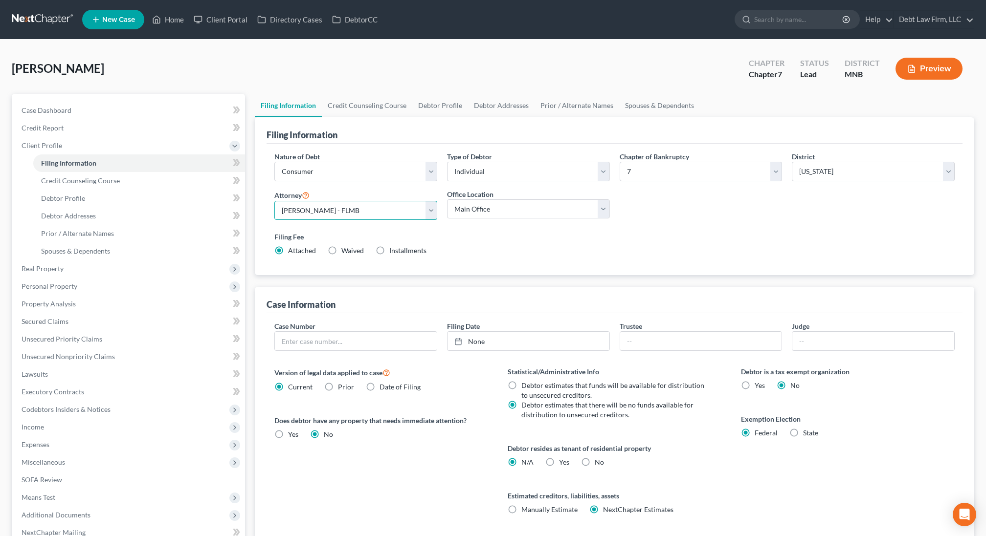
click at [363, 211] on select "Select Atticus [PERSON_NAME] - OHNB Atticus [PERSON_NAME] - UTB Atticus [PERSON…" at bounding box center [355, 211] width 163 height 20
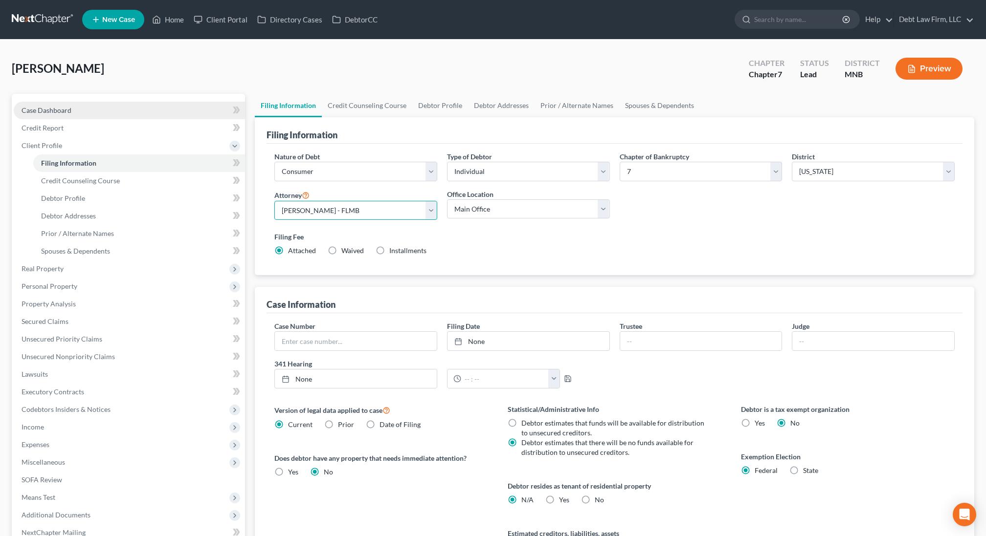
scroll to position [106, 0]
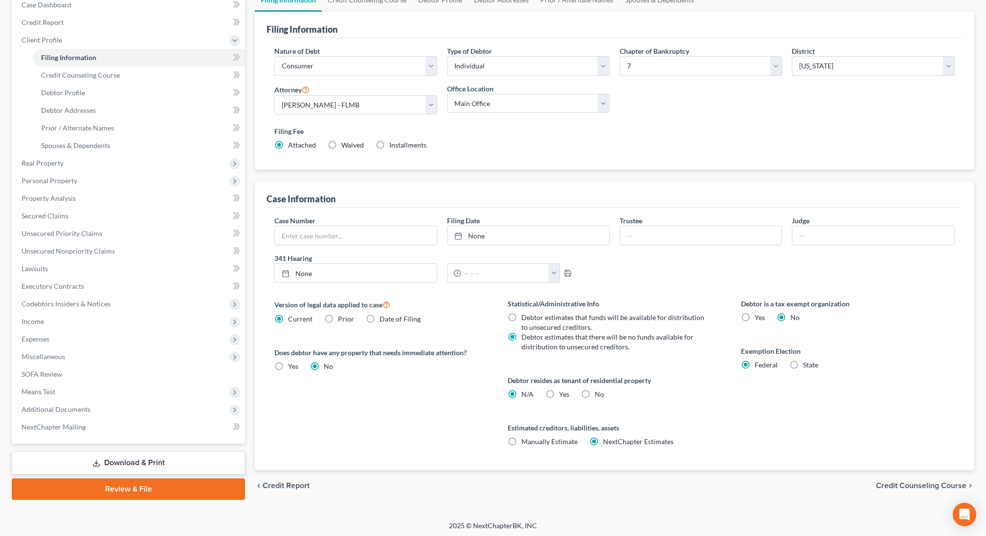
click at [124, 484] on link "Review & File" at bounding box center [128, 490] width 233 height 22
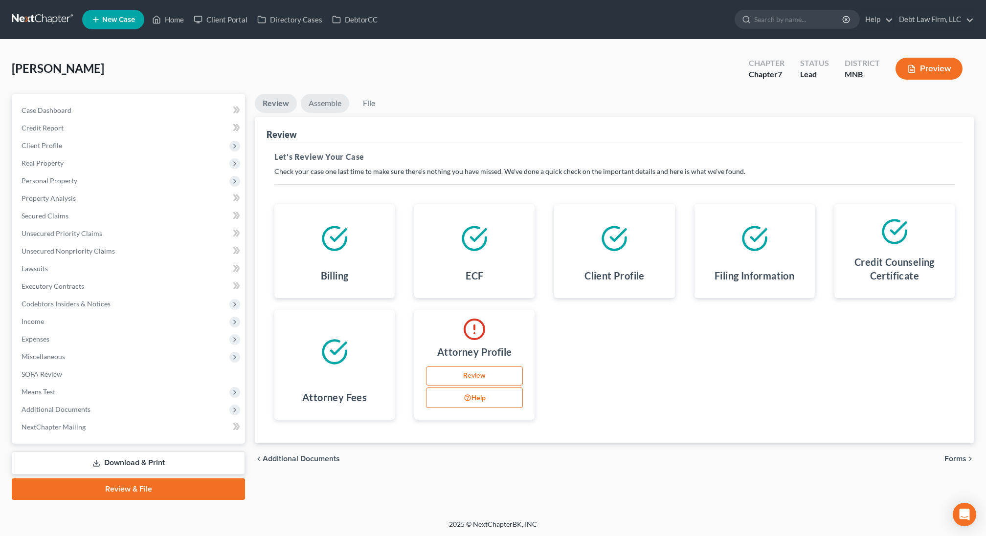
click at [318, 94] on li "Assemble" at bounding box center [325, 105] width 48 height 23
click at [320, 99] on link "Assemble" at bounding box center [325, 103] width 48 height 19
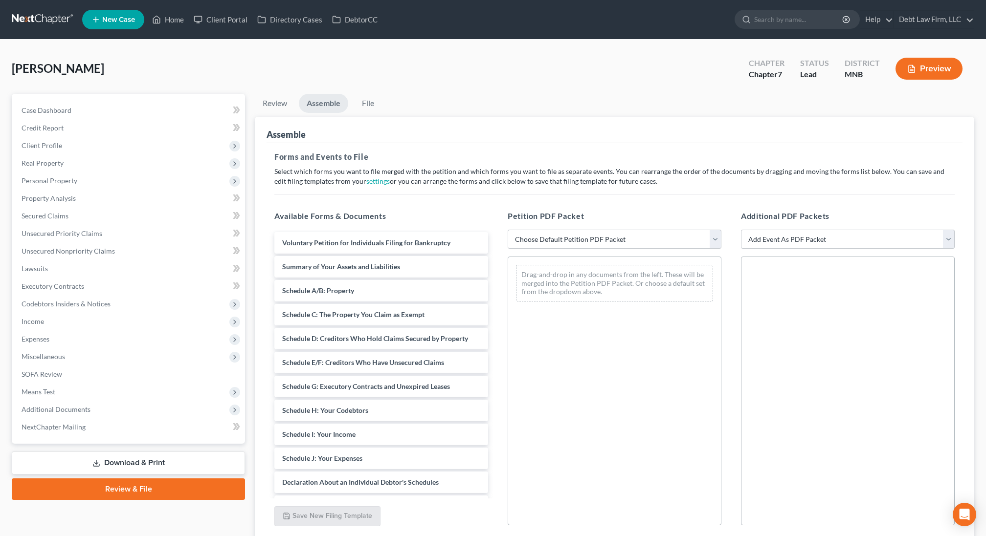
click at [772, 232] on select "Add Event As PDF Packet Credit Counseling Certificate for Debtor Credit Counsel…" at bounding box center [848, 240] width 214 height 20
click at [99, 408] on span "Additional Documents" at bounding box center [129, 410] width 231 height 18
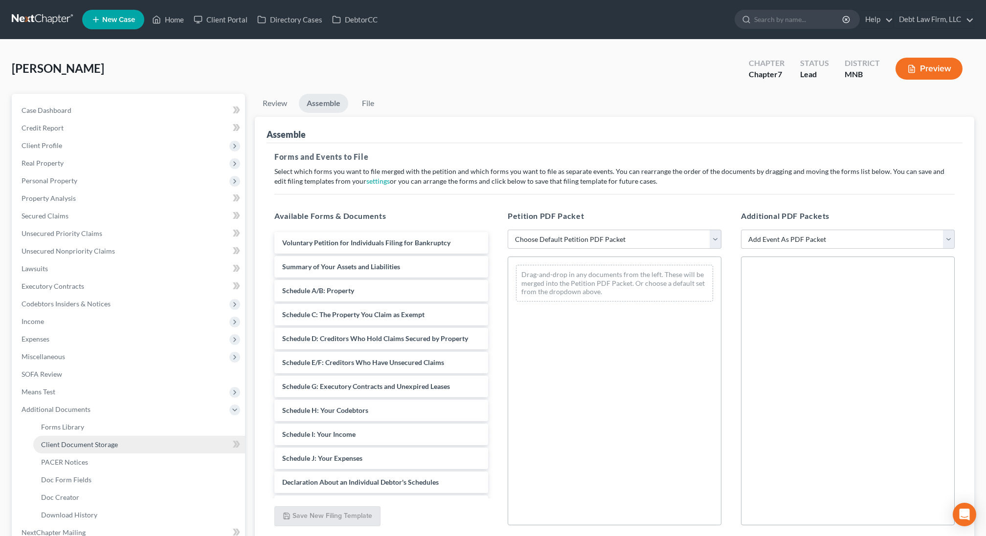
click at [98, 442] on span "Client Document Storage" at bounding box center [79, 445] width 77 height 8
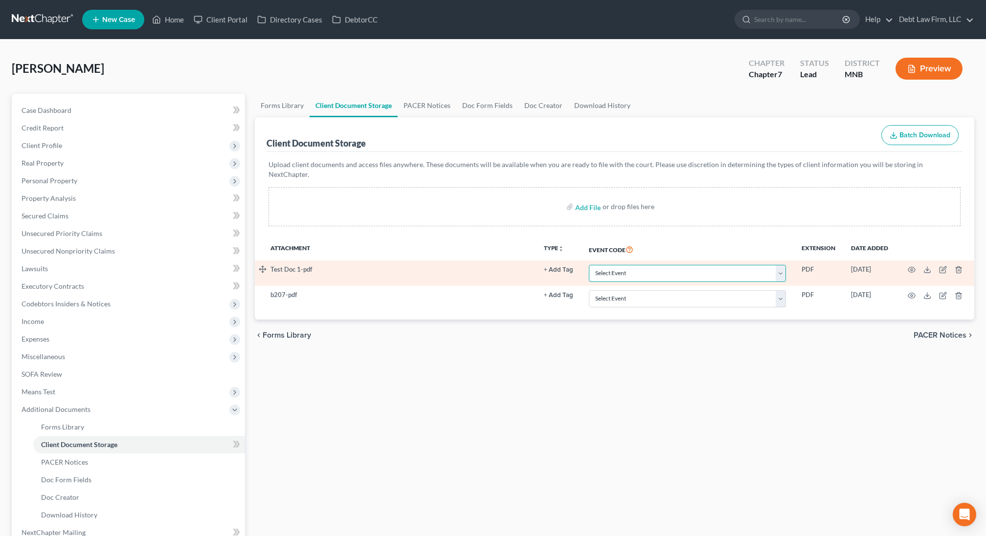
click at [650, 265] on select "Select Event Chapter 13 Plan Cover Page (SOFA Packet) Cover Page (Schedules Pac…" at bounding box center [687, 273] width 197 height 17
